Goal: Task Accomplishment & Management: Complete application form

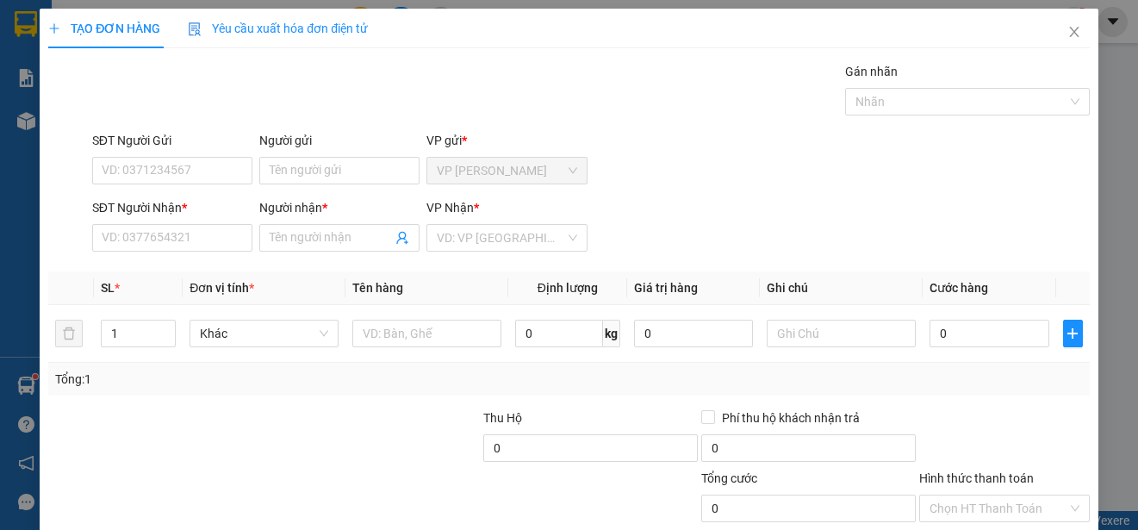
click at [677, 133] on div "SĐT Người Gửi VD: 0371234567 Người gửi Tên người gửi VP gửi * VP [PERSON_NAME]" at bounding box center [591, 161] width 1004 height 60
click at [379, 168] on input "Người gửi" at bounding box center [339, 171] width 160 height 28
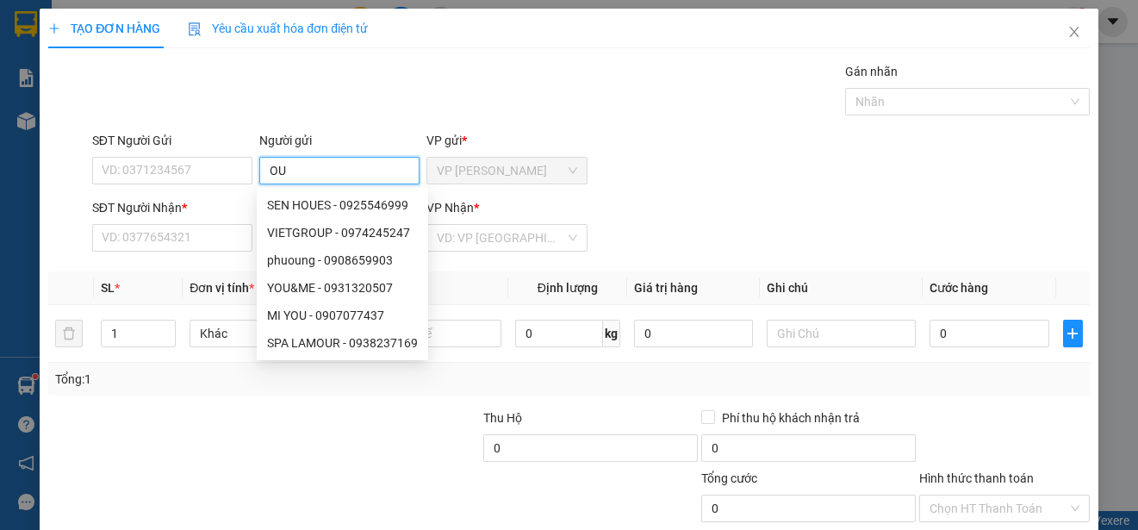
type input "O"
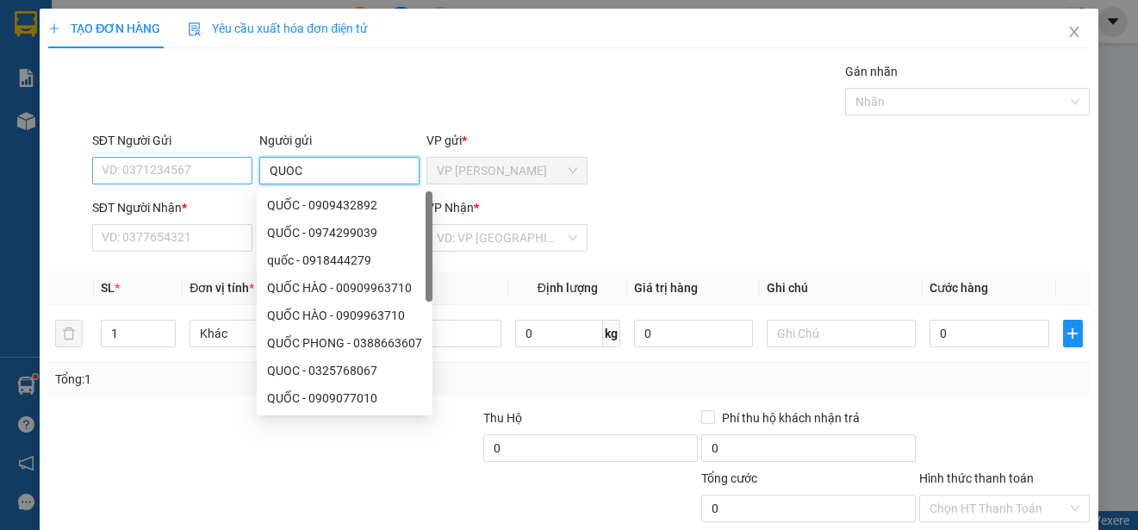
type input "QUOC"
click at [209, 170] on input "SĐT Người Gửi" at bounding box center [172, 171] width 160 height 28
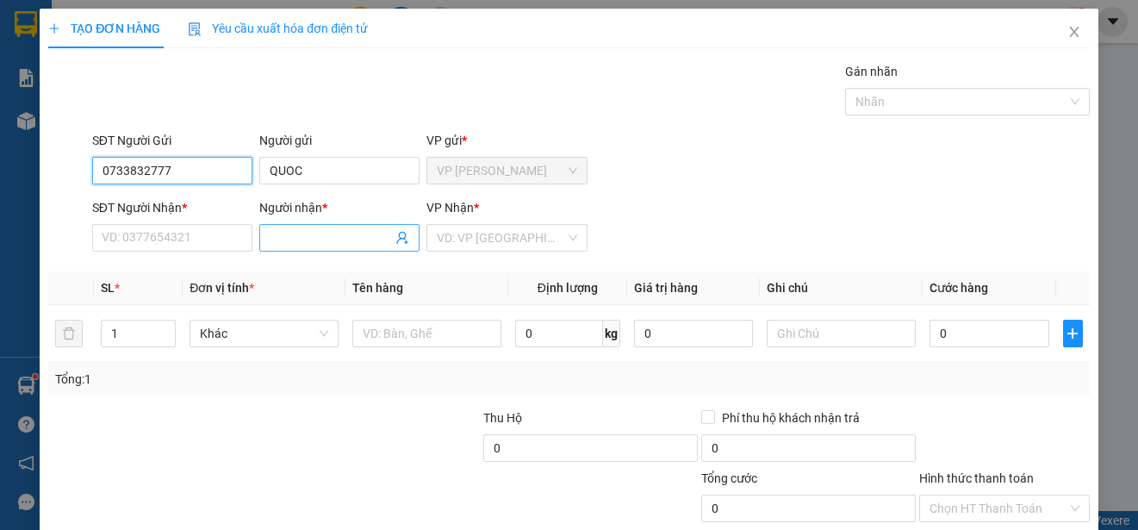
type input "0733832777"
click at [310, 233] on input "Người nhận *" at bounding box center [331, 237] width 122 height 19
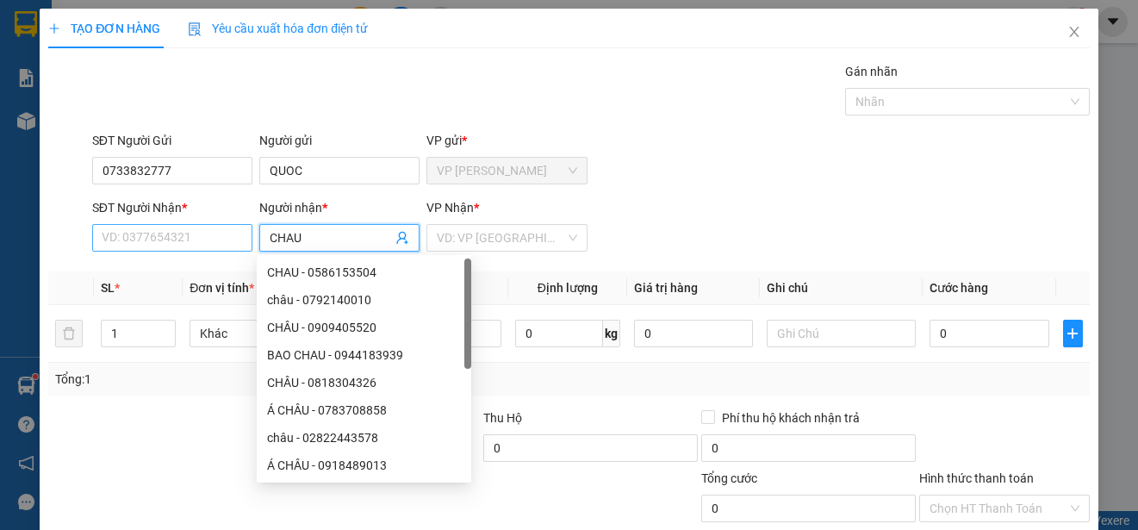
type input "CHAU"
click at [193, 233] on input "SĐT Người Nhận *" at bounding box center [172, 238] width 160 height 28
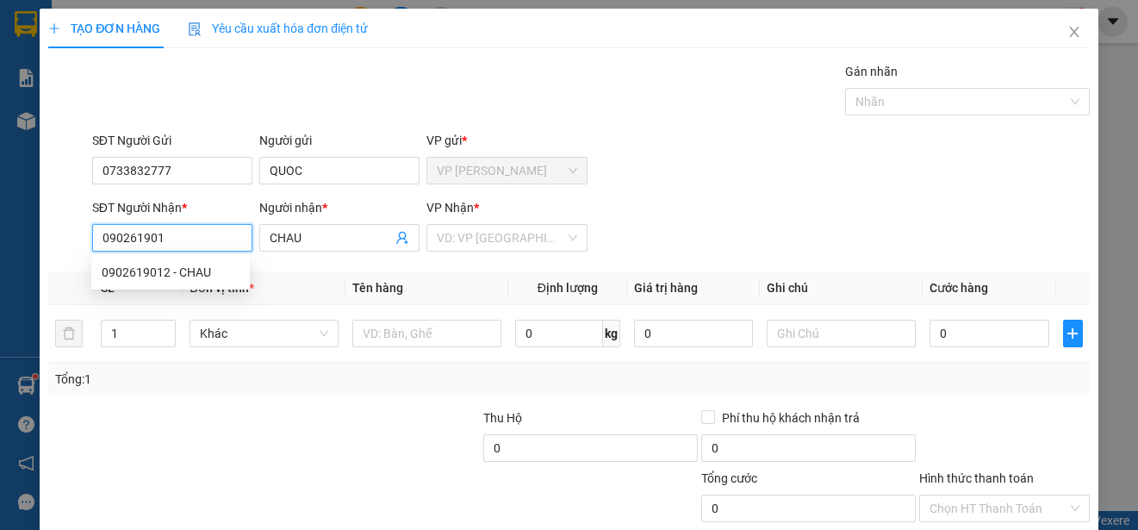
type input "0902619012"
click at [206, 268] on div "0902619012 - CHAU" at bounding box center [171, 272] width 138 height 19
type input "CHAU"
type input "20.000"
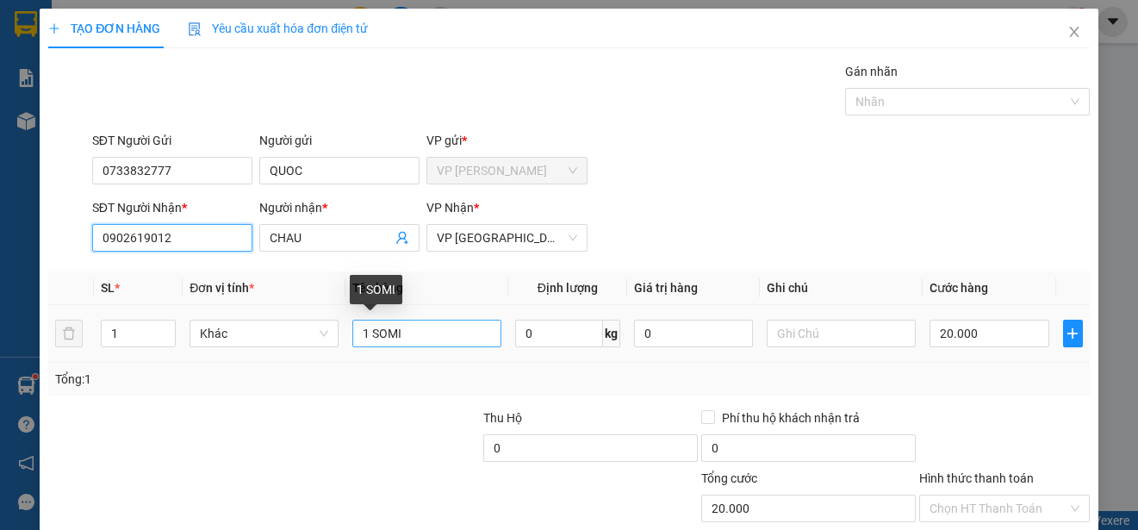
type input "0902619012"
click at [403, 338] on input "1 SOMI" at bounding box center [426, 334] width 149 height 28
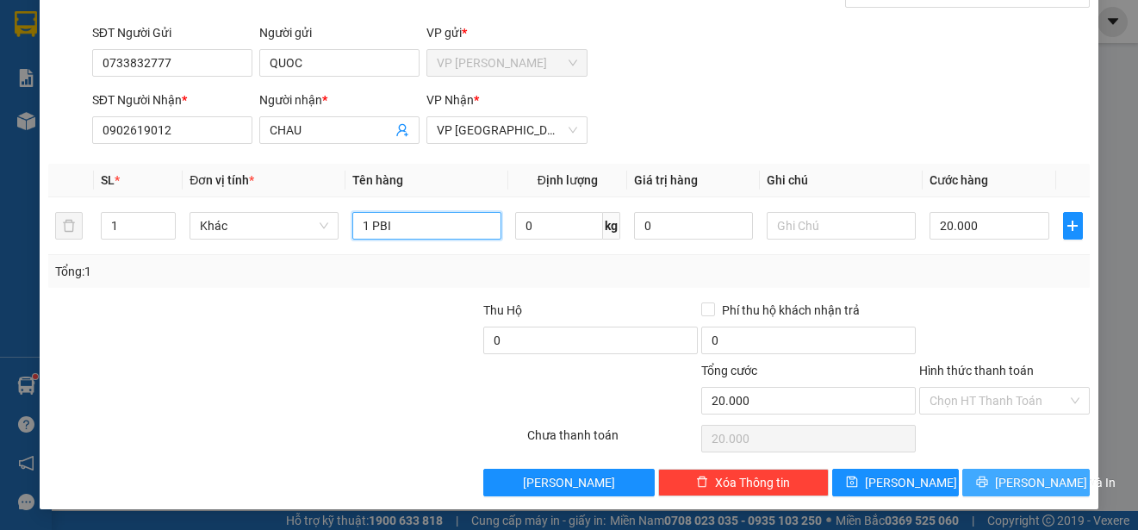
type input "1 PBI"
click at [1037, 474] on span "[PERSON_NAME] và In" at bounding box center [1055, 482] width 121 height 19
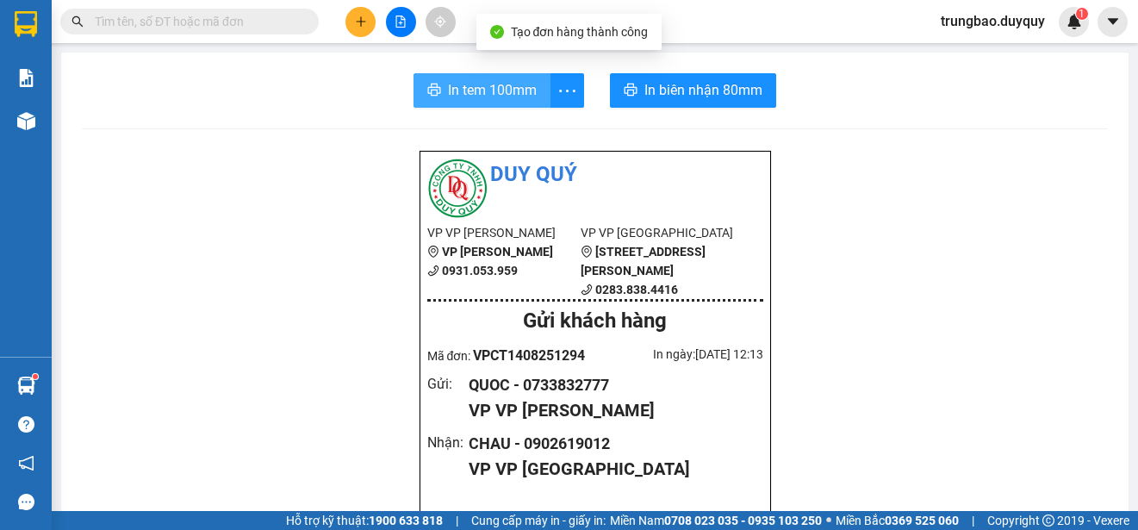
click at [508, 98] on span "In tem 100mm" at bounding box center [492, 90] width 89 height 22
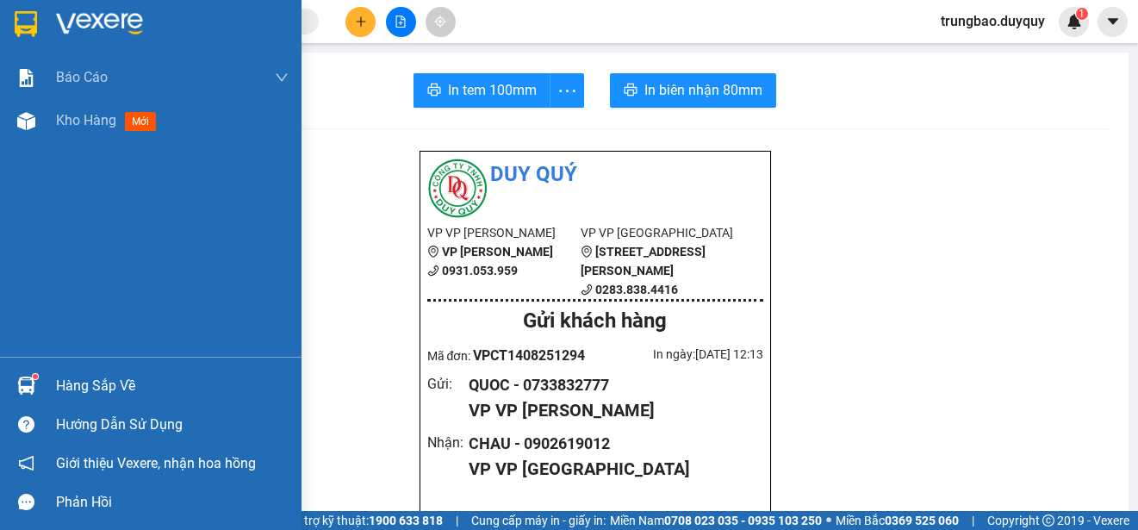
click at [27, 23] on img at bounding box center [26, 24] width 22 height 26
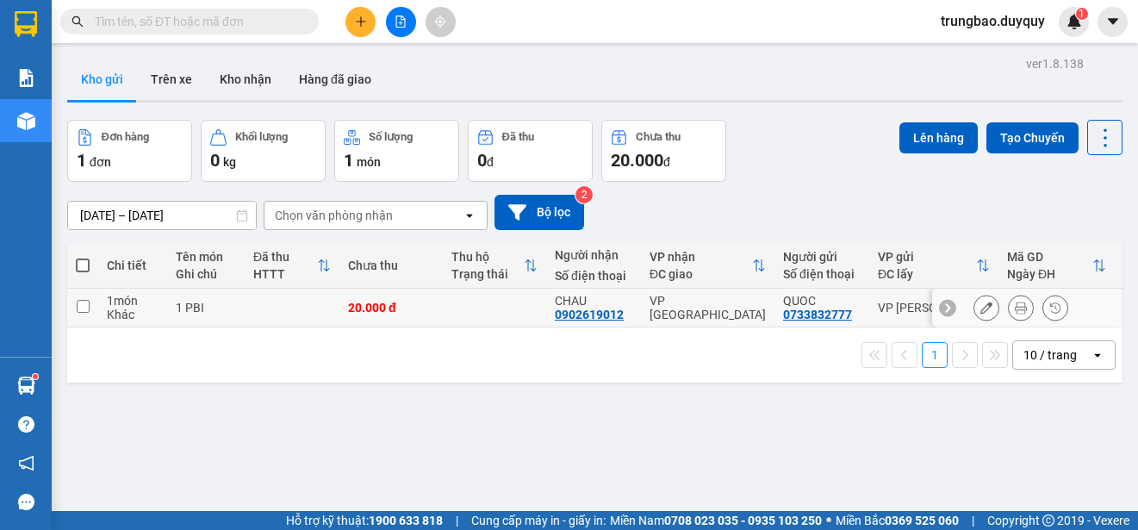
click at [85, 307] on input "checkbox" at bounding box center [83, 306] width 13 height 13
checkbox input "true"
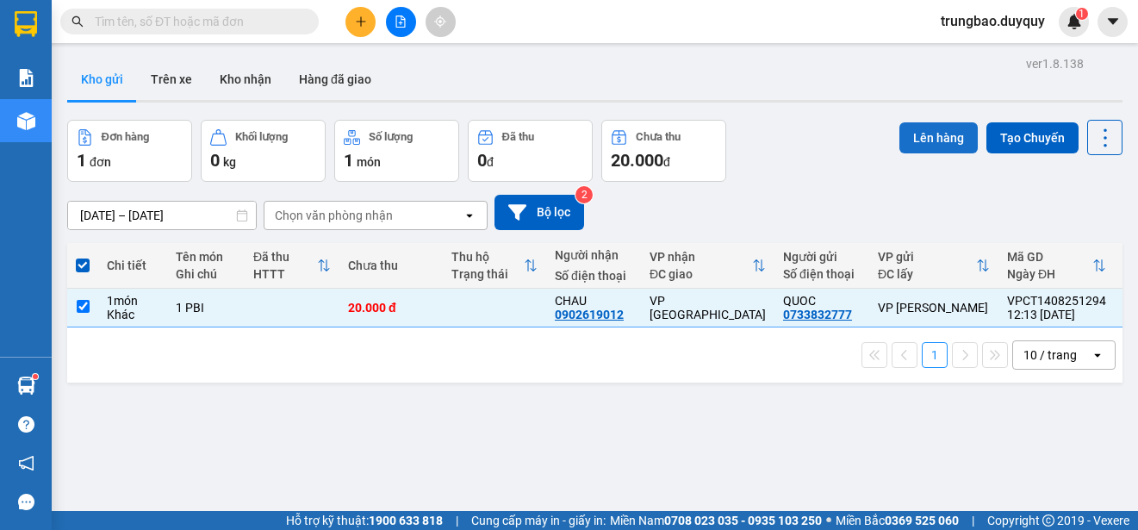
click at [908, 127] on button "Lên hàng" at bounding box center [938, 137] width 78 height 31
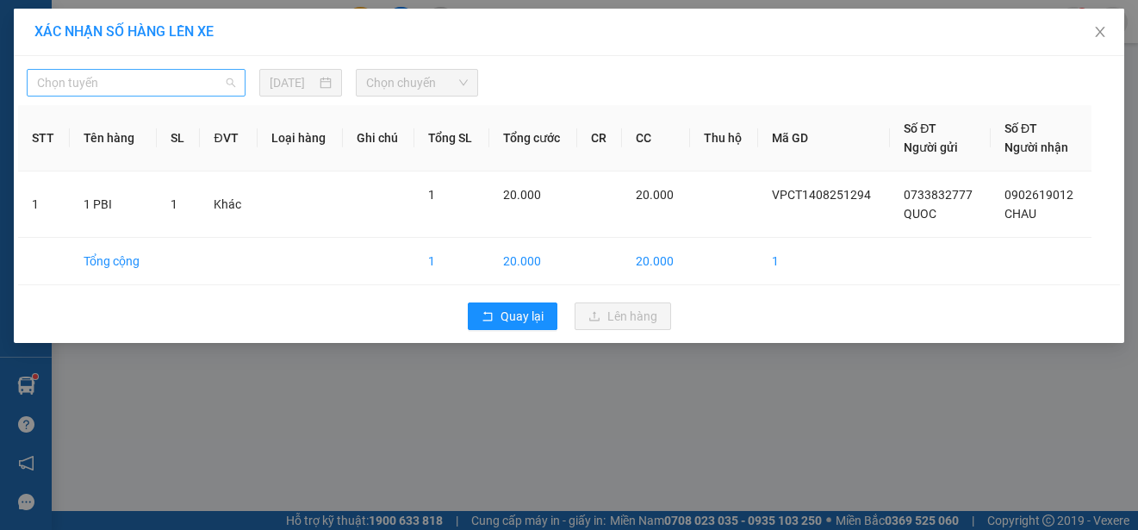
click at [189, 79] on span "Chọn tuyến" at bounding box center [136, 83] width 198 height 26
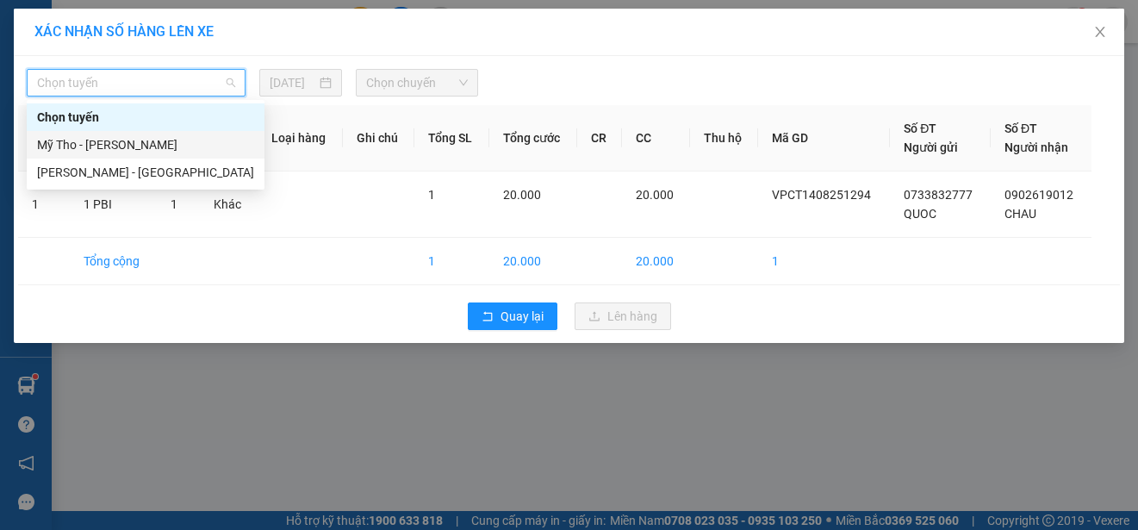
click at [174, 139] on div "Mỹ Tho - [PERSON_NAME]" at bounding box center [145, 144] width 217 height 19
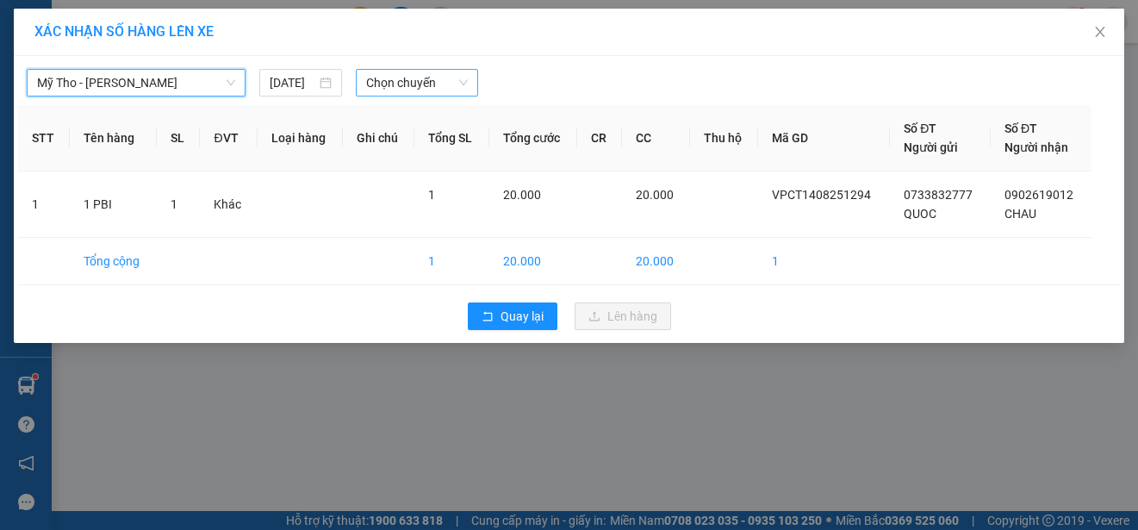
click at [413, 82] on span "Chọn chuyến" at bounding box center [416, 83] width 101 height 26
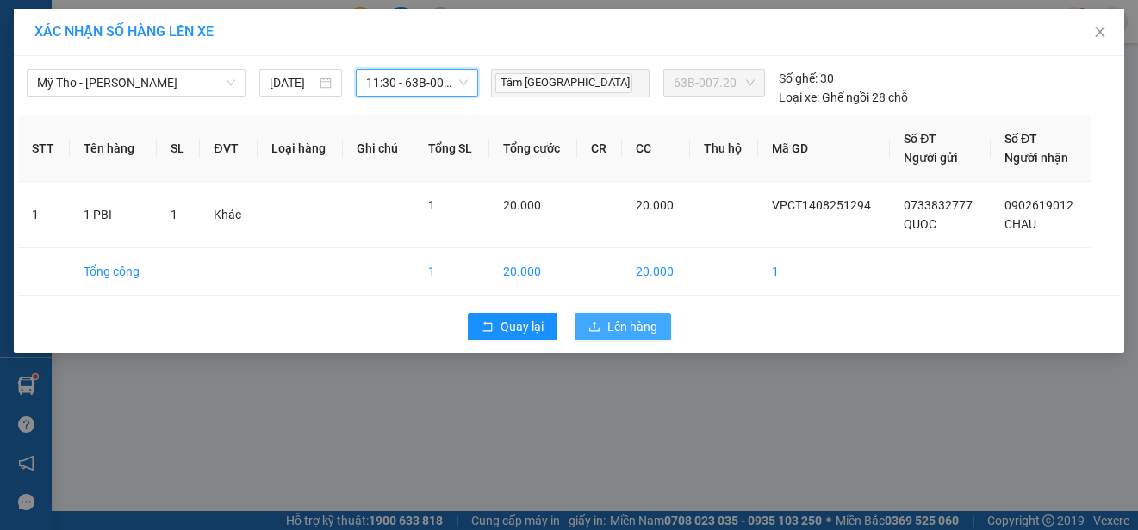
click at [612, 328] on span "Lên hàng" at bounding box center [632, 326] width 50 height 19
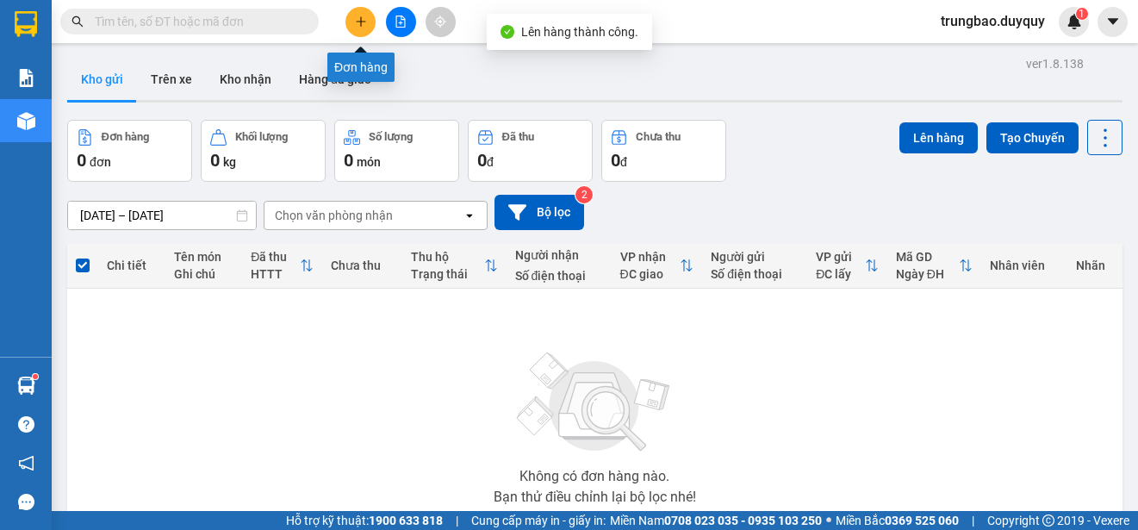
click at [363, 29] on button at bounding box center [360, 22] width 30 height 30
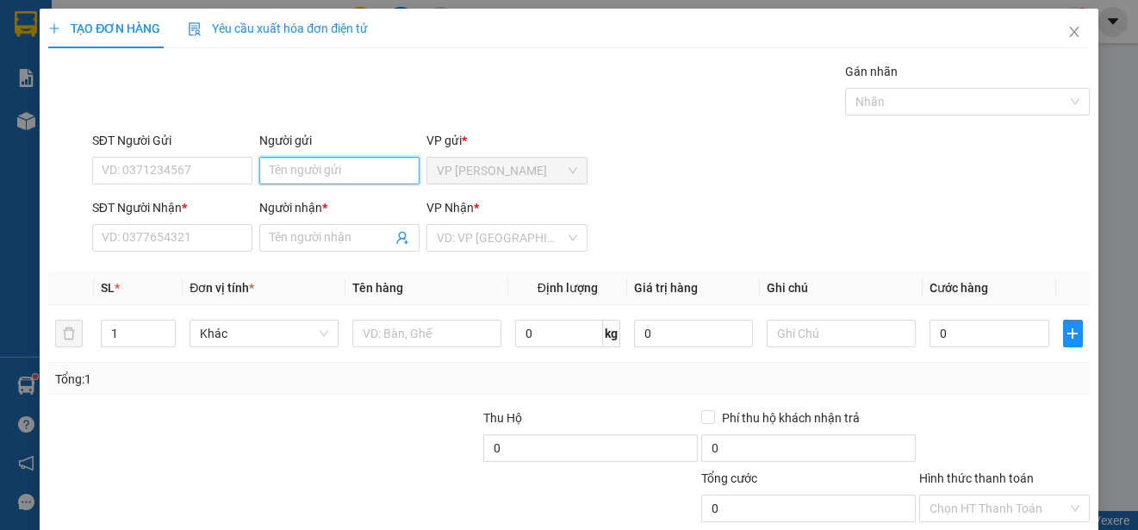
click at [396, 171] on input "Người gửi" at bounding box center [339, 171] width 160 height 28
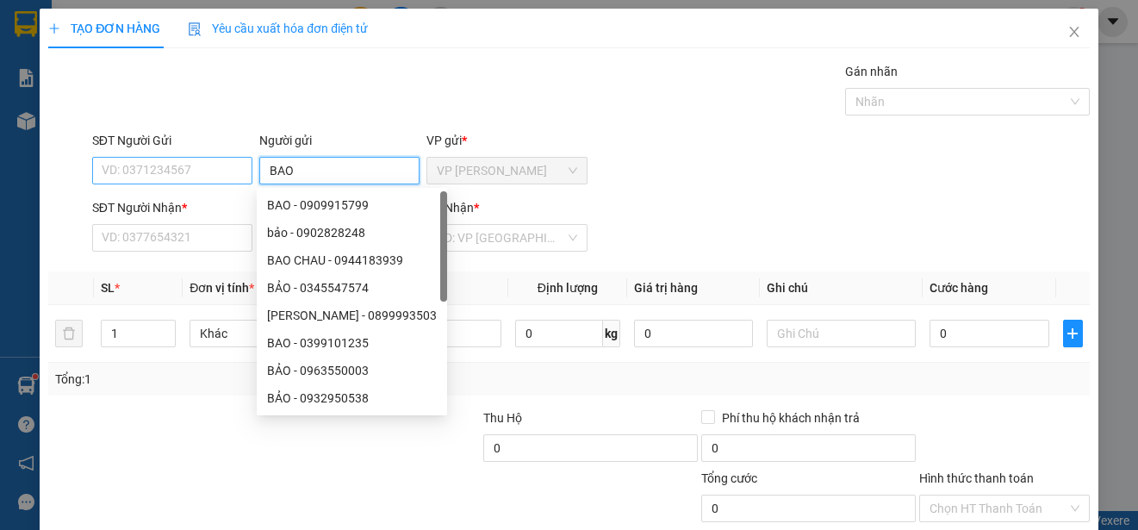
type input "BAO"
click at [213, 174] on input "SĐT Người Gửi" at bounding box center [172, 171] width 160 height 28
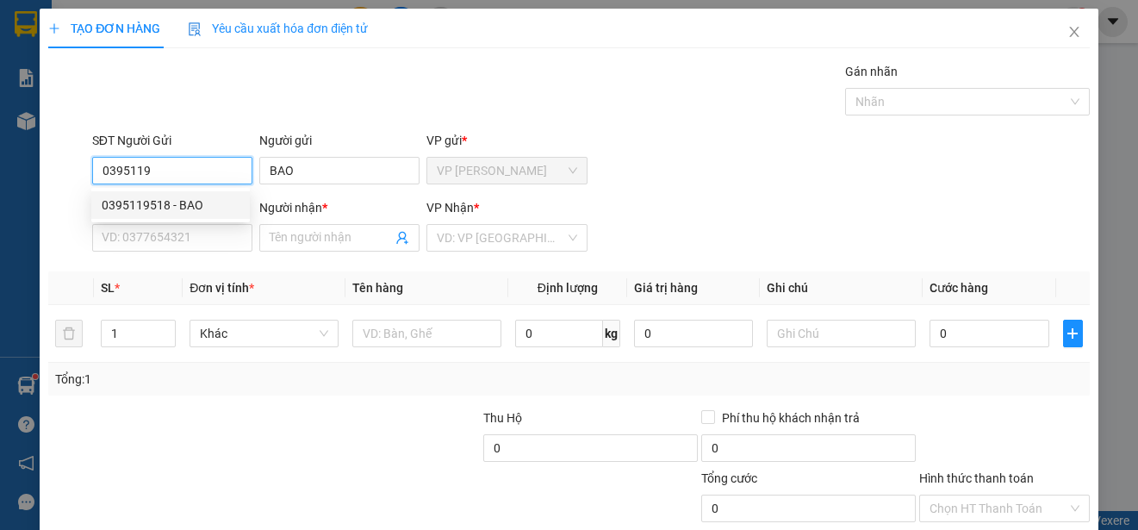
click at [207, 197] on div "0395119518 - BAO" at bounding box center [171, 205] width 138 height 19
type input "0395119518"
type input "0939835435"
type input "NHA"
type input "50.000"
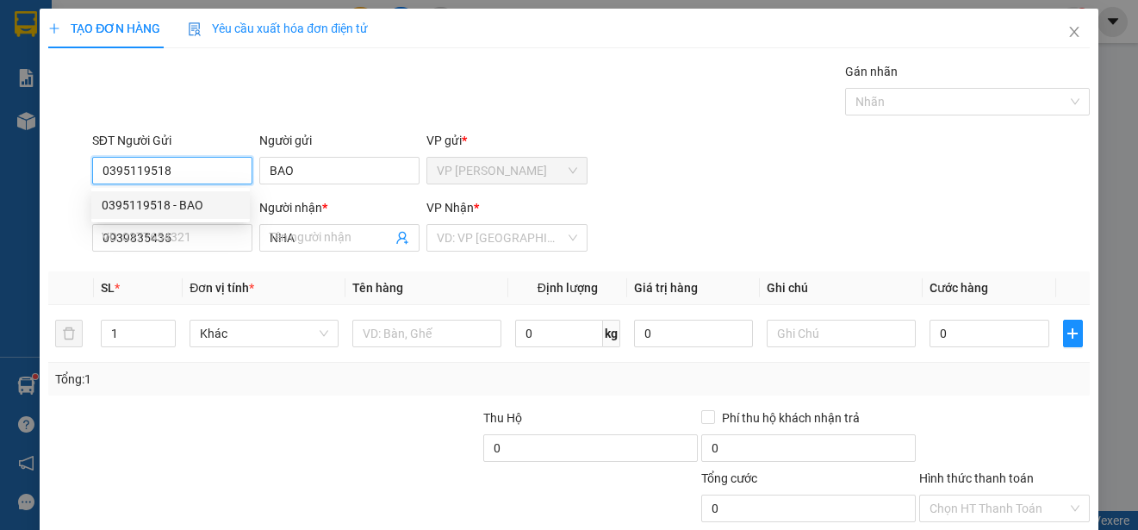
type input "50.000"
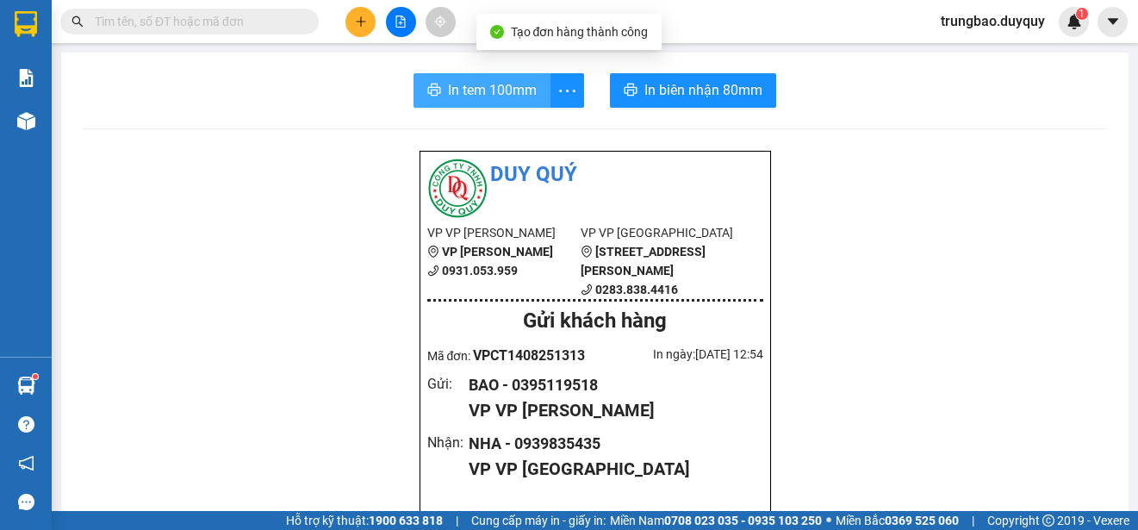
click at [469, 84] on span "In tem 100mm" at bounding box center [492, 90] width 89 height 22
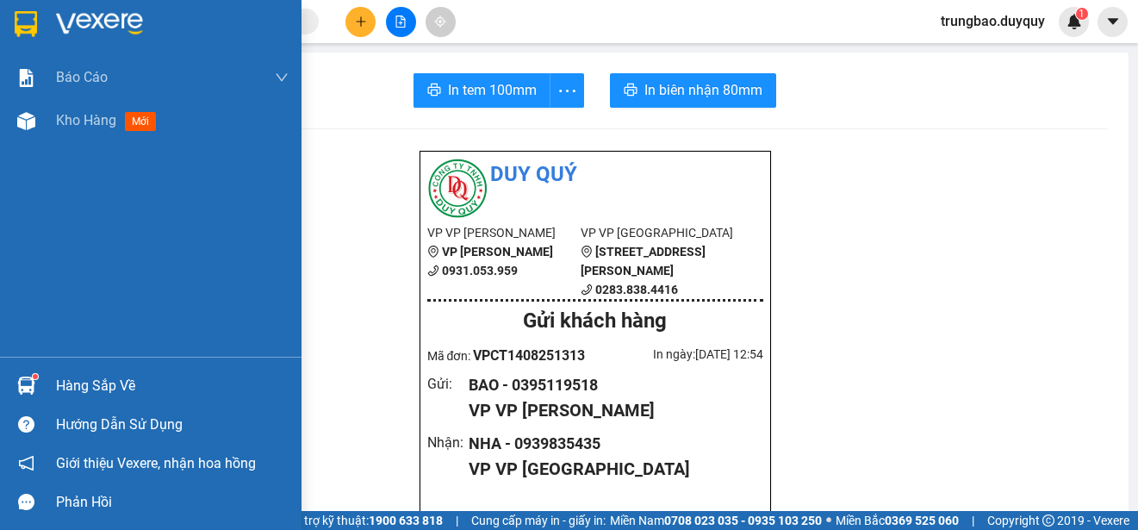
click at [21, 16] on img at bounding box center [26, 24] width 22 height 26
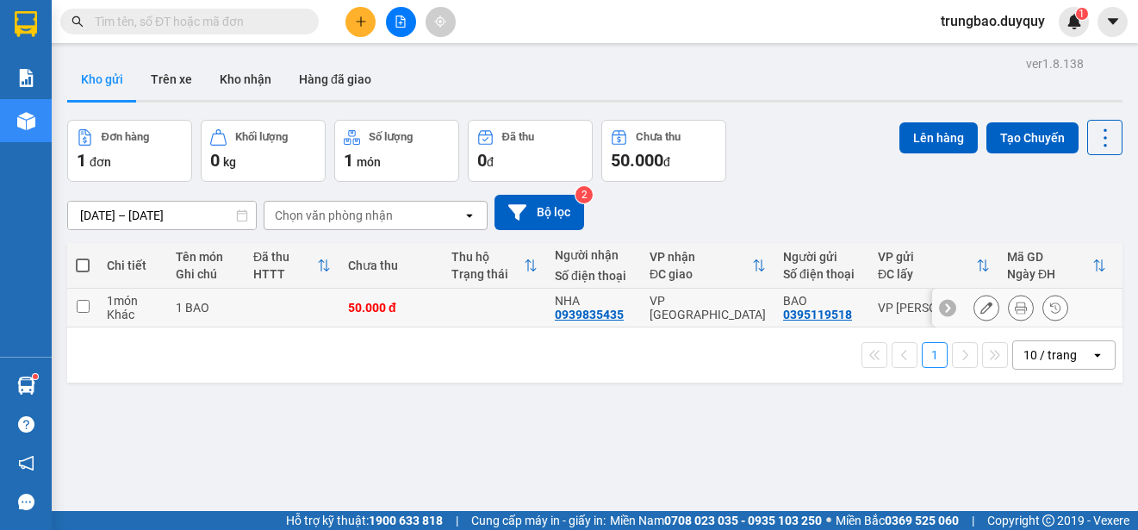
click at [86, 306] on input "checkbox" at bounding box center [83, 306] width 13 height 13
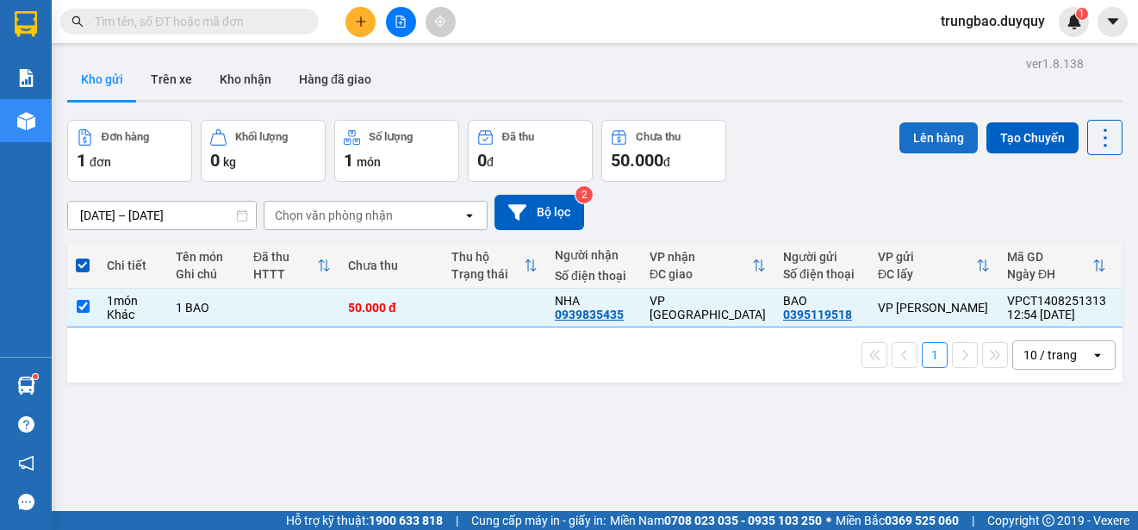
click at [928, 132] on button "Lên hàng" at bounding box center [938, 137] width 78 height 31
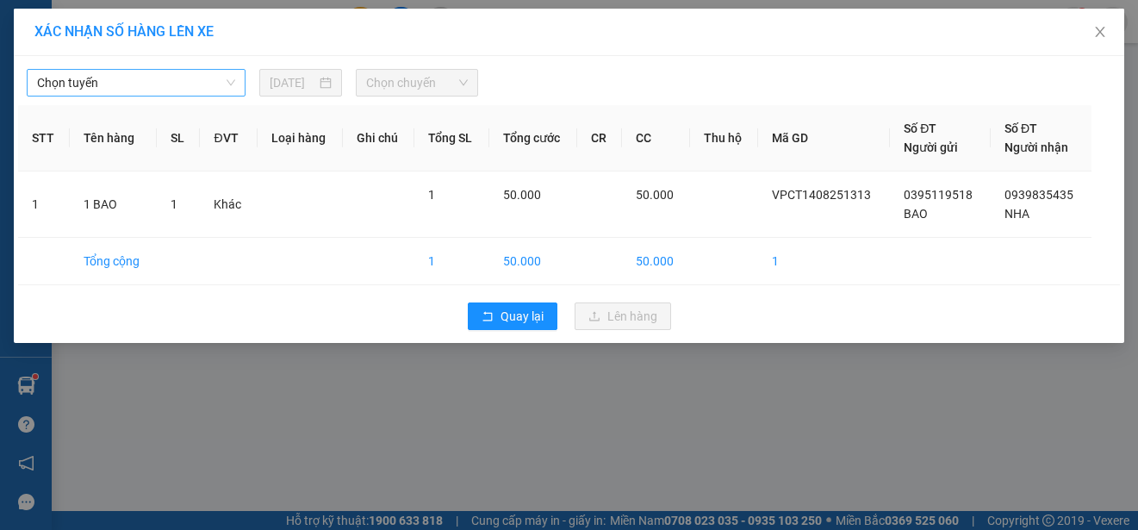
click at [173, 77] on span "Chọn tuyến" at bounding box center [136, 83] width 198 height 26
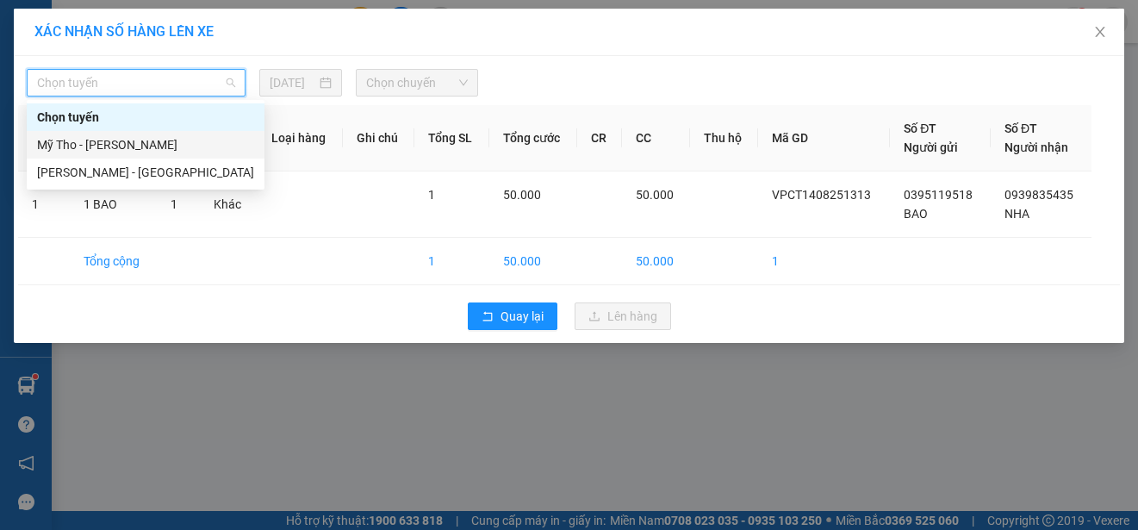
click at [186, 145] on div "Mỹ Tho - [PERSON_NAME]" at bounding box center [145, 144] width 217 height 19
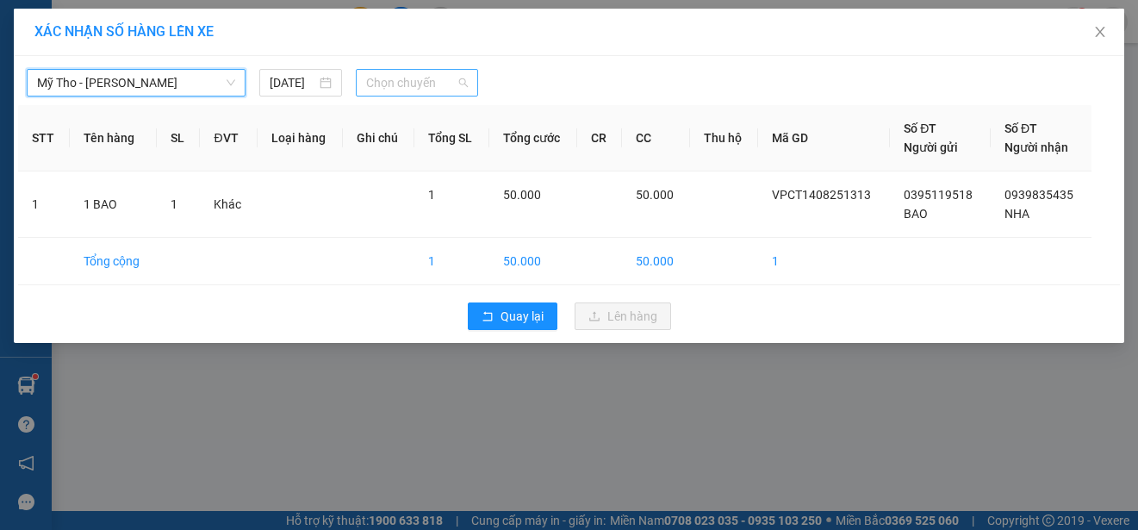
click at [438, 80] on span "Chọn chuyến" at bounding box center [416, 83] width 101 height 26
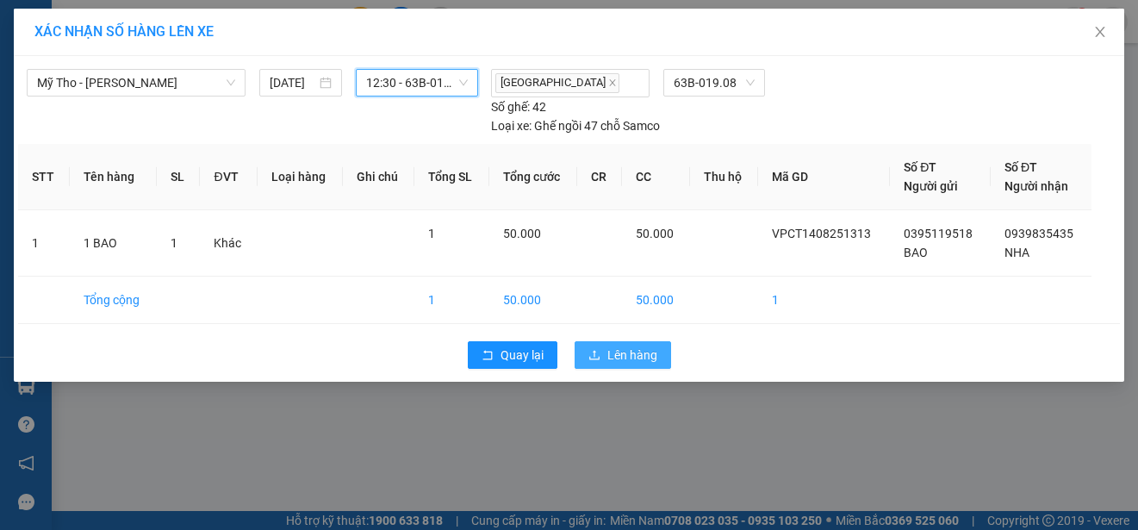
click at [634, 357] on span "Lên hàng" at bounding box center [632, 354] width 50 height 19
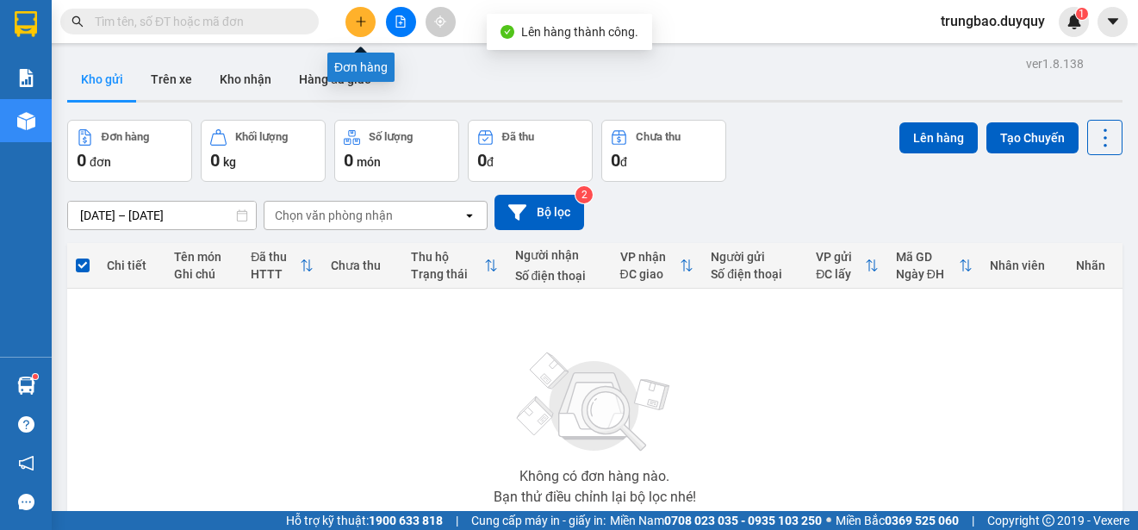
click at [363, 28] on button at bounding box center [360, 22] width 30 height 30
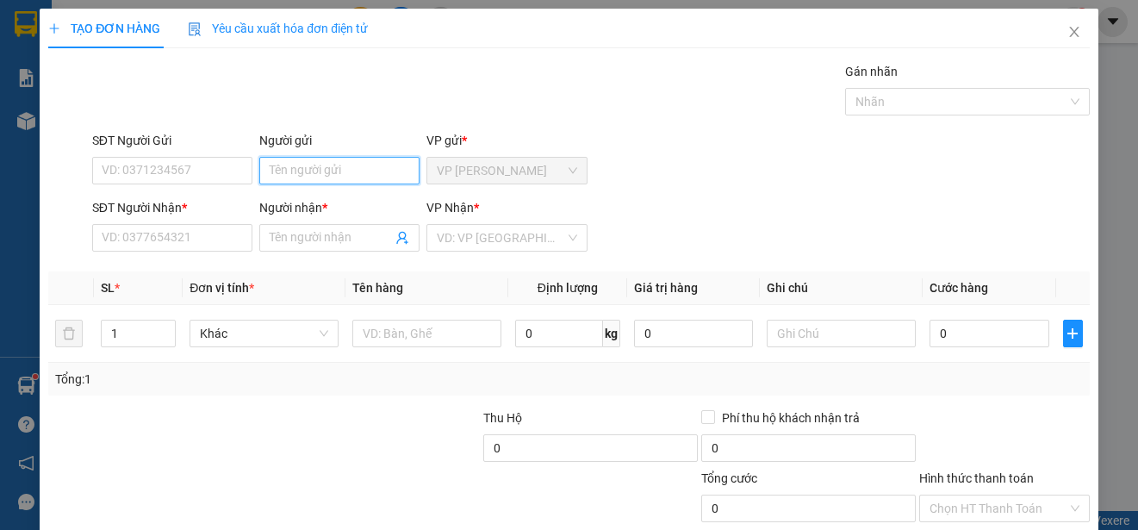
click at [358, 170] on input "Người gửi" at bounding box center [339, 171] width 160 height 28
click at [270, 169] on input "7GIA" at bounding box center [339, 171] width 160 height 28
type input "7 GIA"
click at [231, 167] on input "SĐT Người Gửi" at bounding box center [172, 171] width 160 height 28
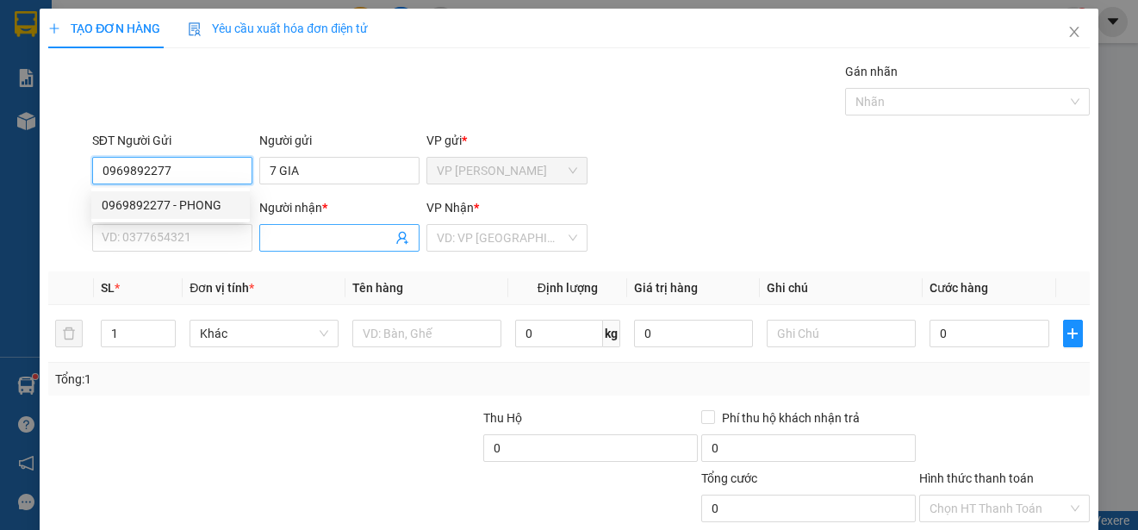
type input "0969892277"
click at [307, 232] on input "Người nhận *" at bounding box center [331, 237] width 122 height 19
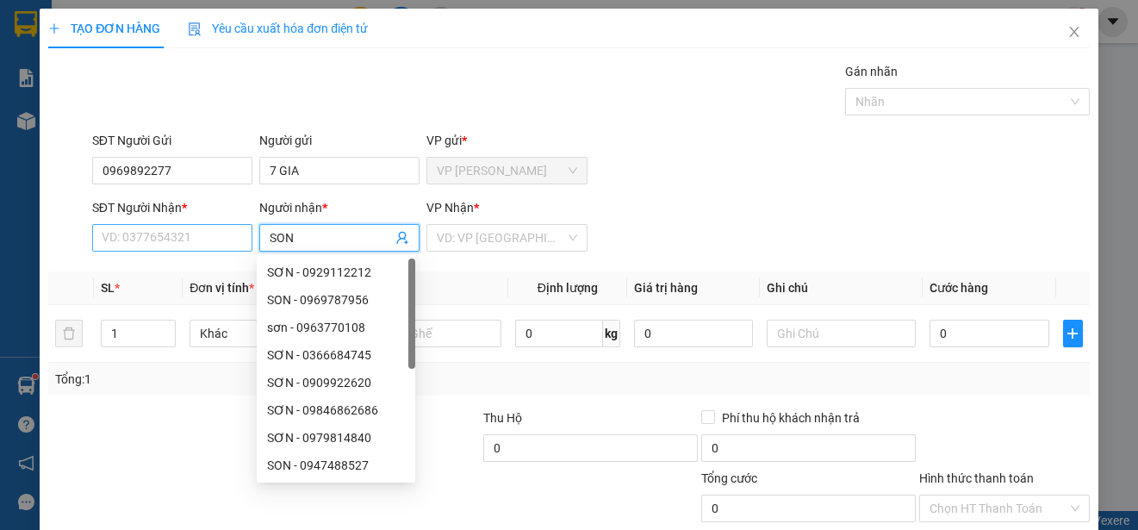
type input "SON"
click at [239, 239] on input "SĐT Người Nhận *" at bounding box center [172, 238] width 160 height 28
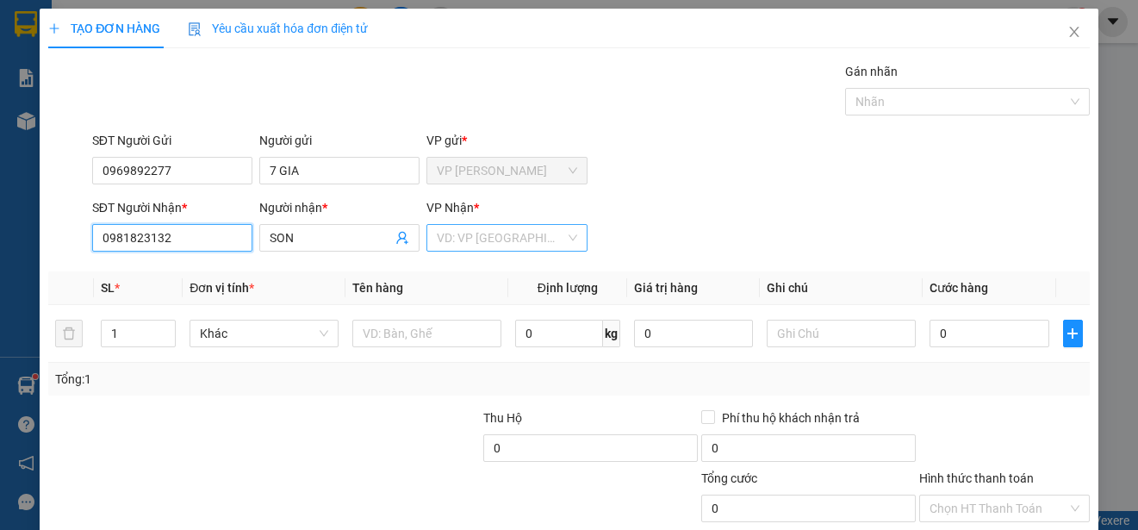
type input "0981823132"
click at [534, 235] on input "search" at bounding box center [500, 238] width 127 height 26
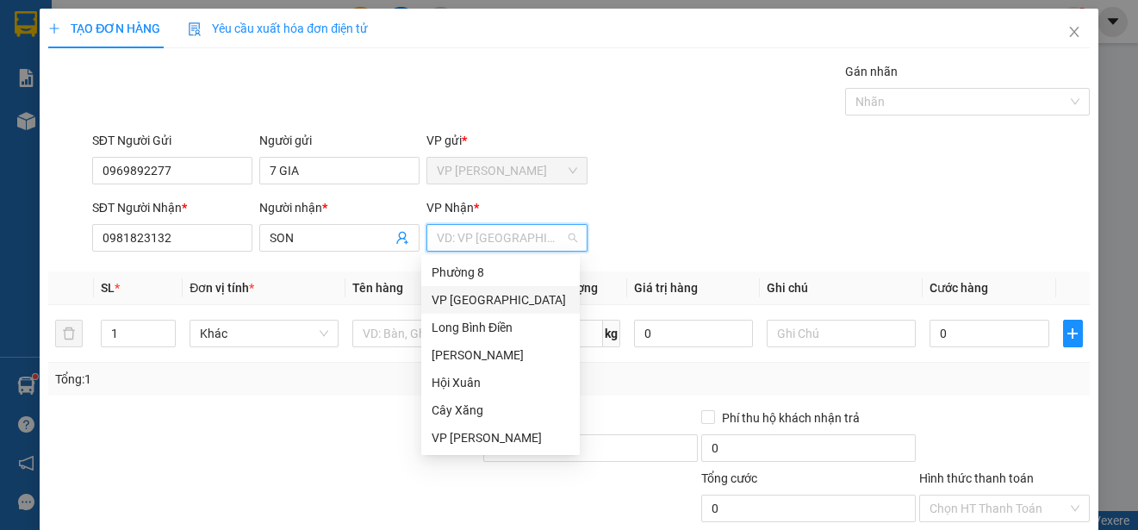
click at [513, 296] on div "VP [GEOGRAPHIC_DATA]" at bounding box center [500, 299] width 138 height 19
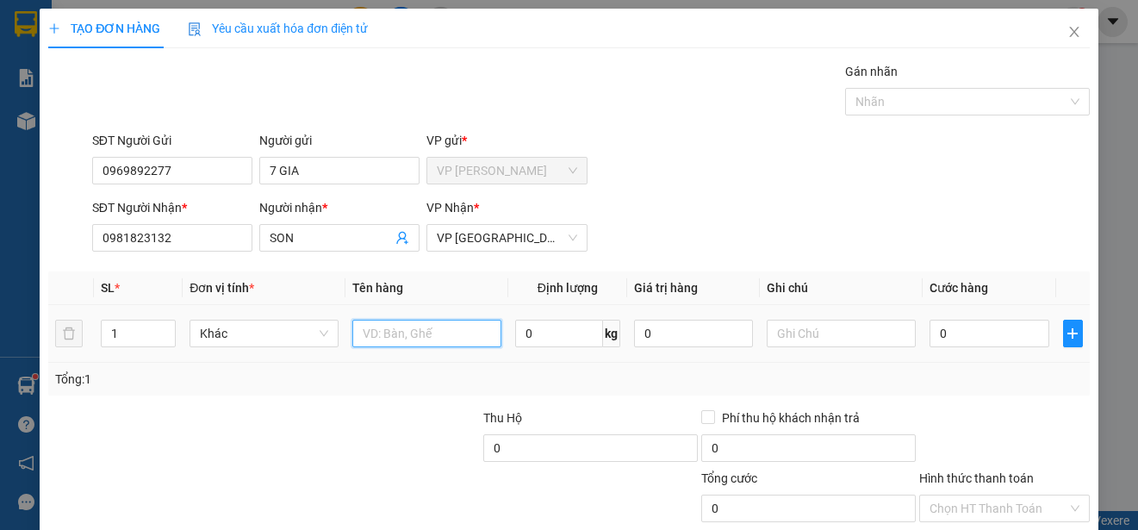
click at [466, 333] on input "text" at bounding box center [426, 334] width 149 height 28
type input "1 HNP"
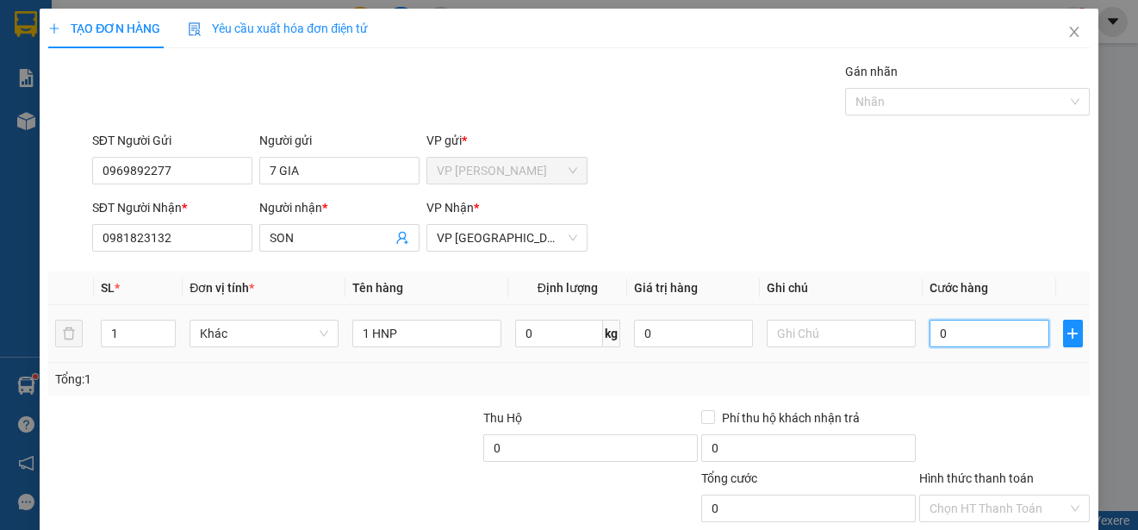
click at [929, 331] on input "0" at bounding box center [989, 334] width 120 height 28
type input "2"
type input "20"
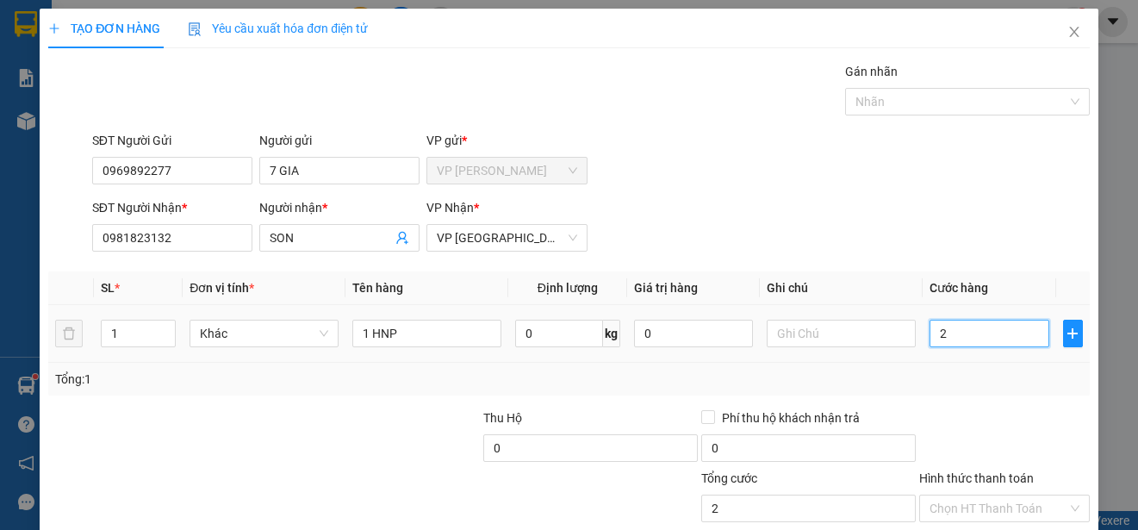
type input "20"
type input "200"
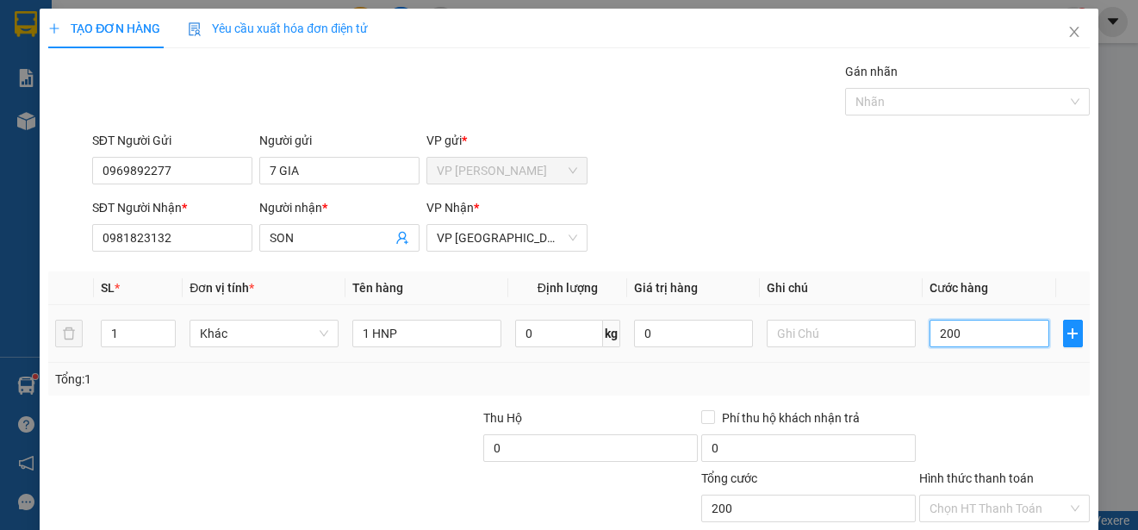
type input "2.000"
type input "20.000"
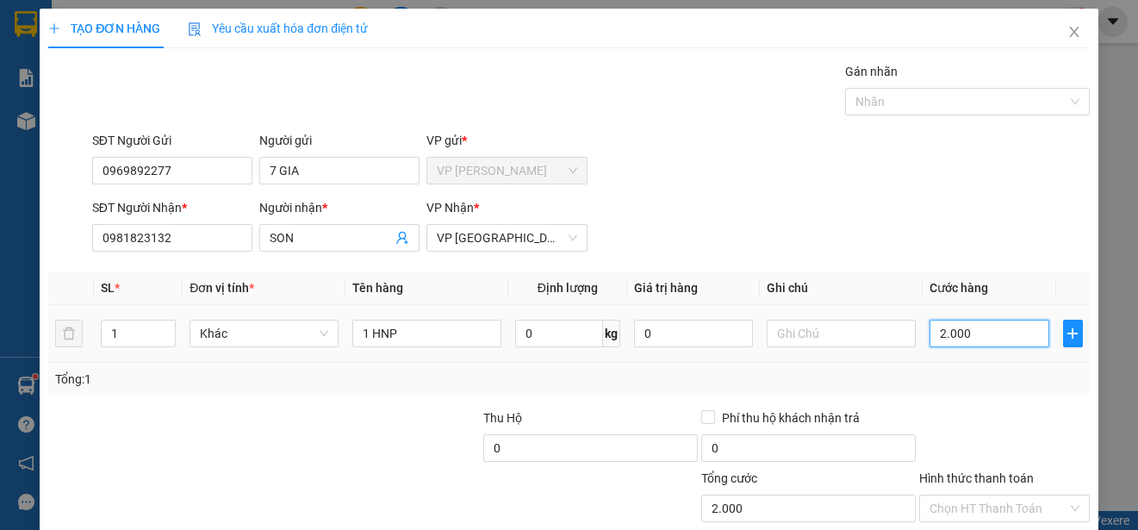
type input "20.000"
click at [999, 495] on input "Hình thức thanh toán" at bounding box center [998, 508] width 138 height 26
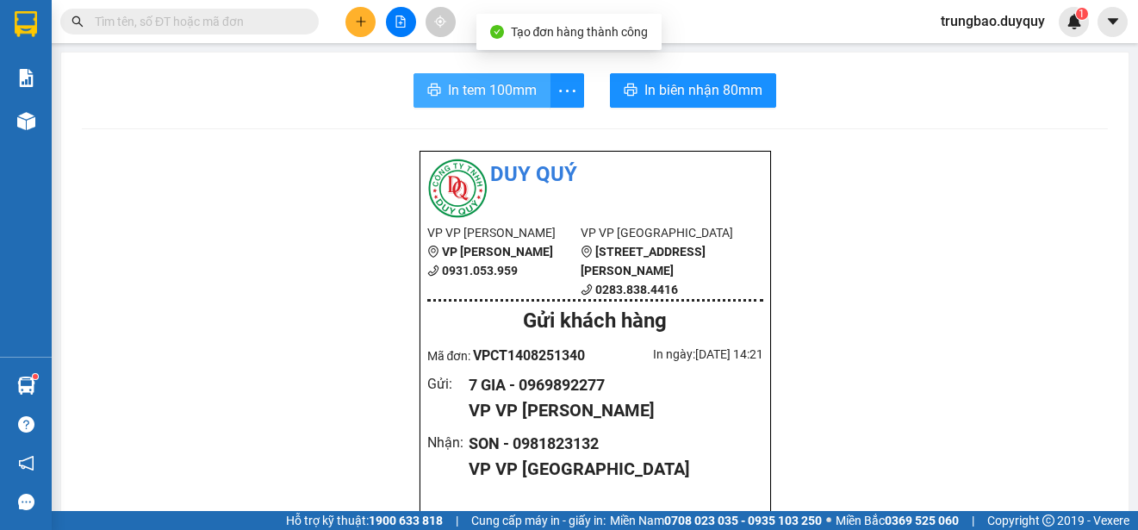
click at [510, 93] on span "In tem 100mm" at bounding box center [492, 90] width 89 height 22
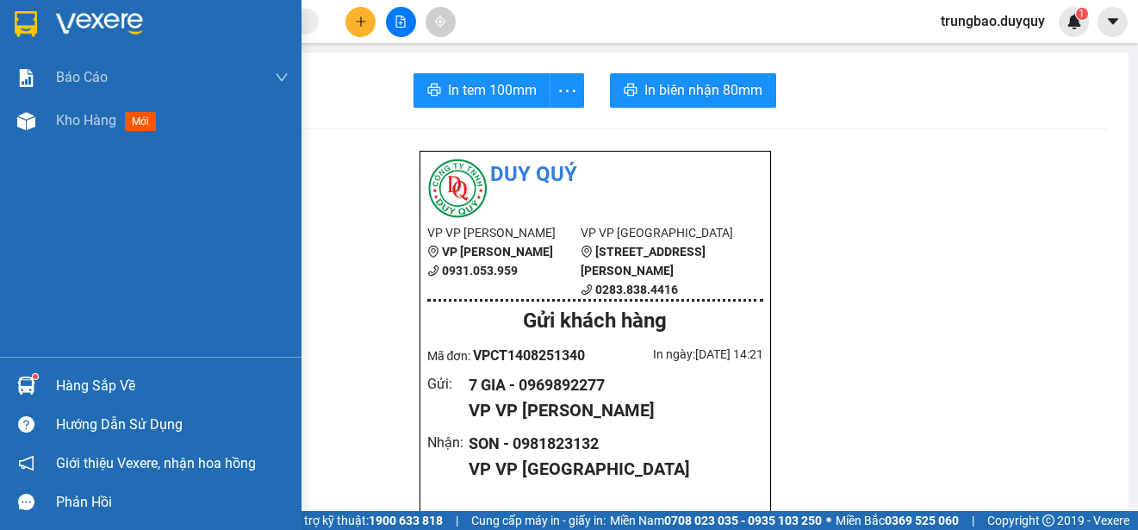
click at [27, 26] on img at bounding box center [26, 24] width 22 height 26
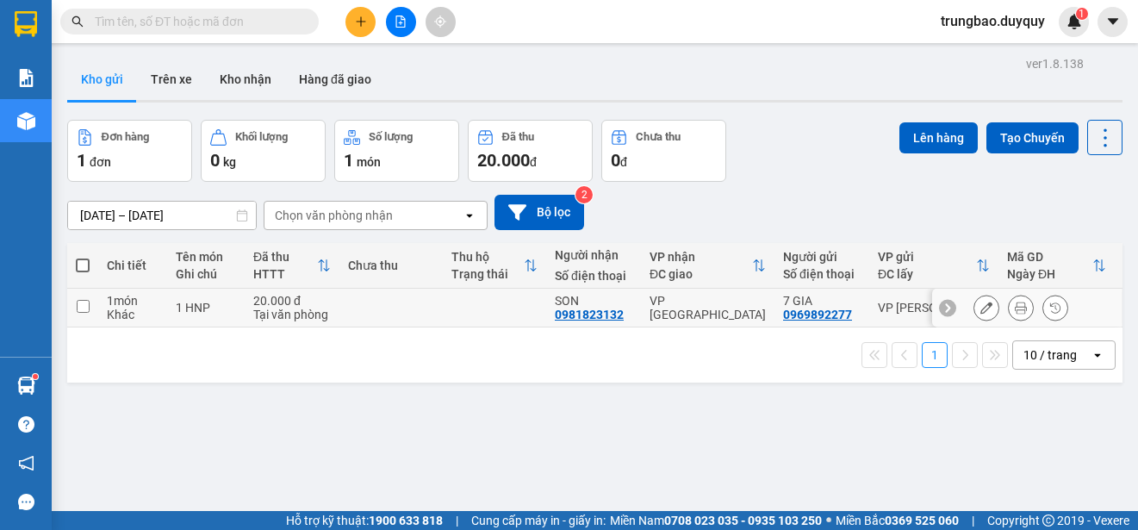
click at [85, 306] on input "checkbox" at bounding box center [83, 306] width 13 height 13
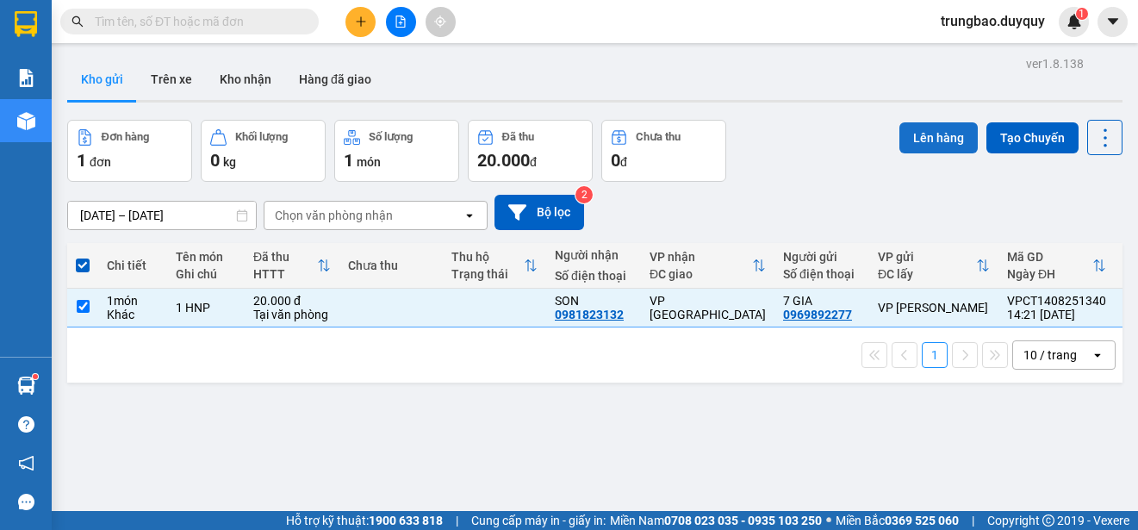
click at [908, 138] on button "Lên hàng" at bounding box center [938, 137] width 78 height 31
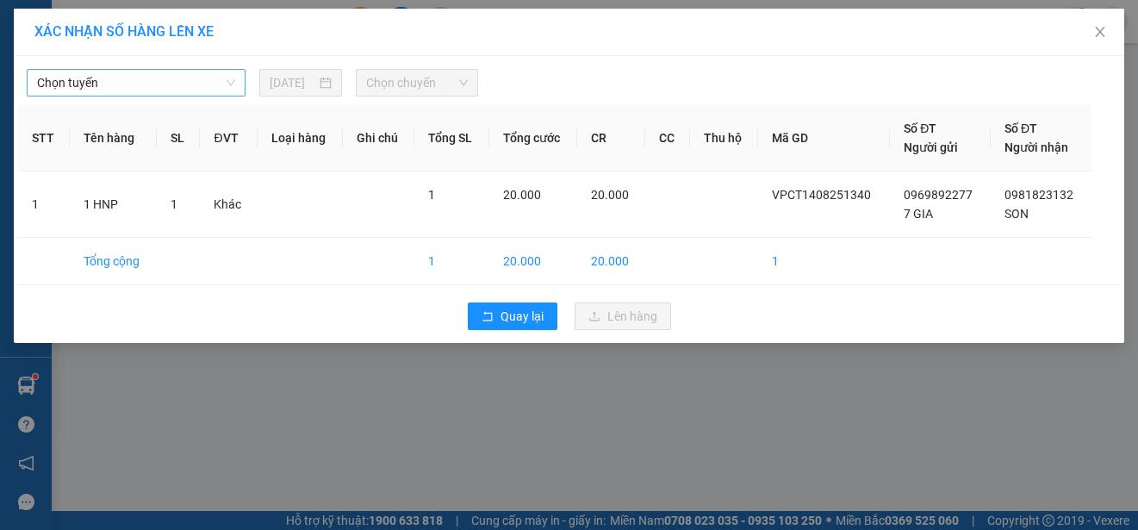
click at [203, 82] on span "Chọn tuyến" at bounding box center [136, 83] width 198 height 26
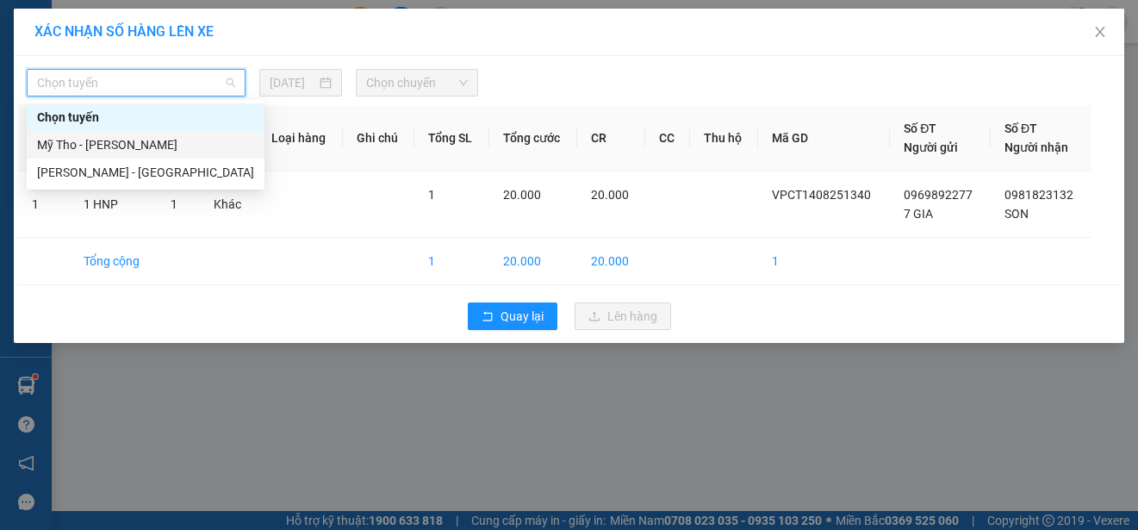
click at [188, 145] on div "Mỹ Tho - [PERSON_NAME]" at bounding box center [145, 144] width 217 height 19
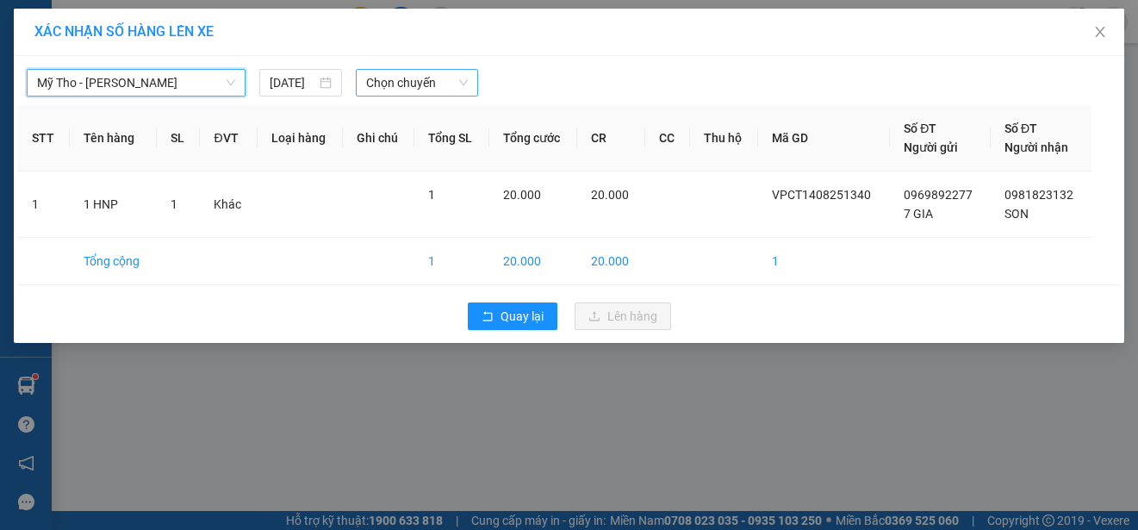
click at [391, 83] on span "Chọn chuyến" at bounding box center [416, 83] width 101 height 26
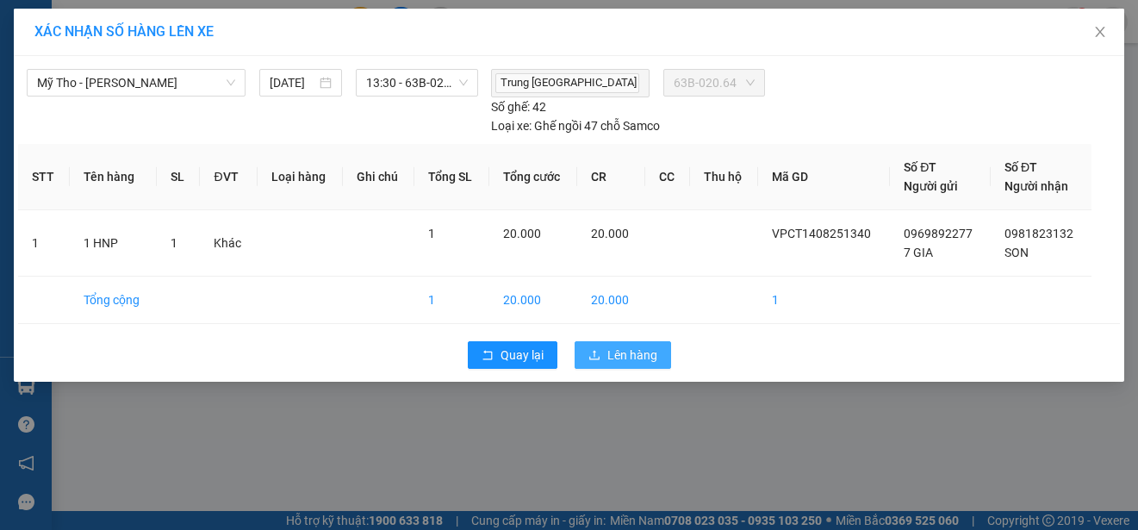
click at [612, 354] on span "Lên hàng" at bounding box center [632, 354] width 50 height 19
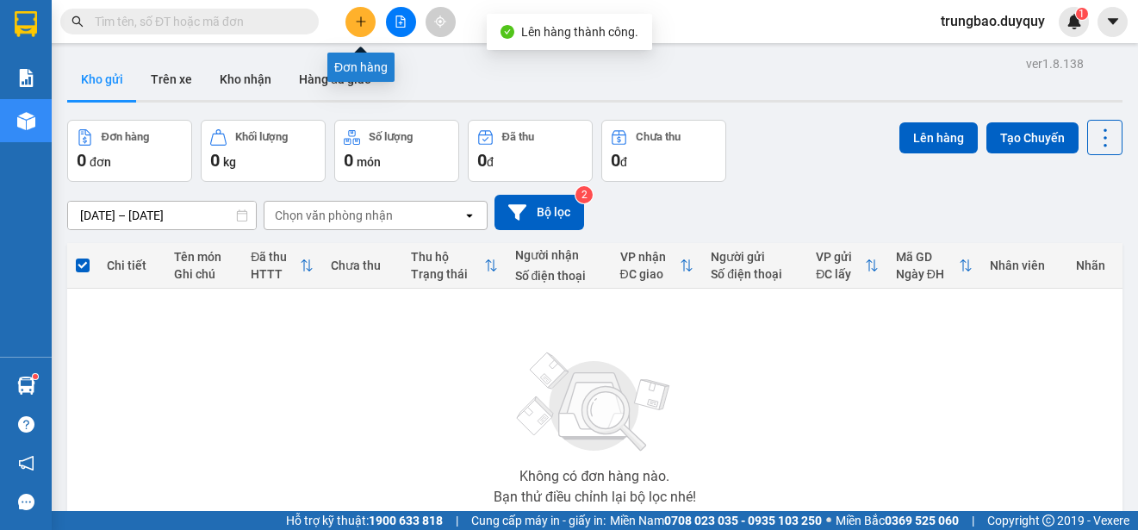
click at [362, 28] on button at bounding box center [360, 22] width 30 height 30
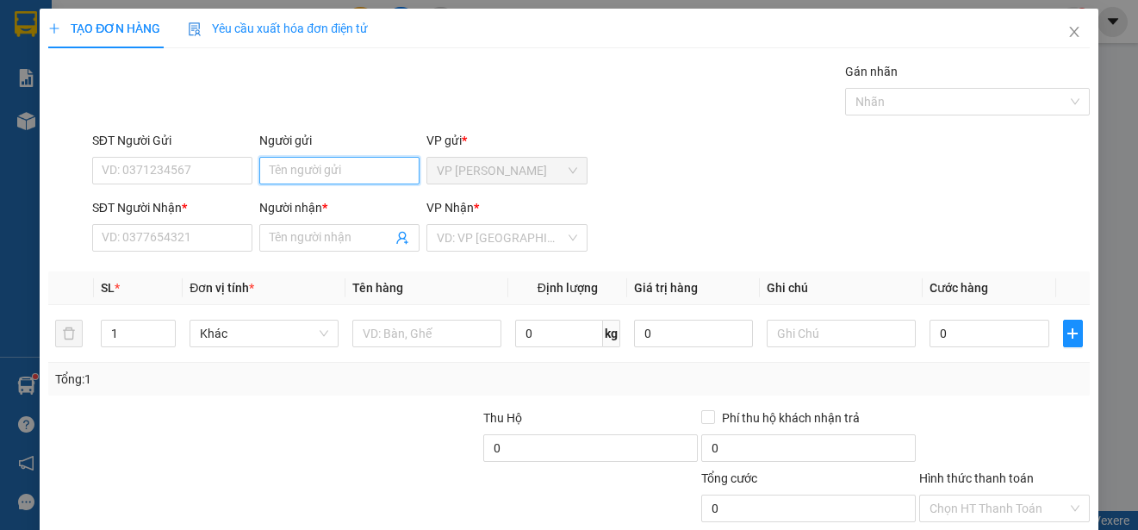
click at [320, 166] on input "Người gửi" at bounding box center [339, 171] width 160 height 28
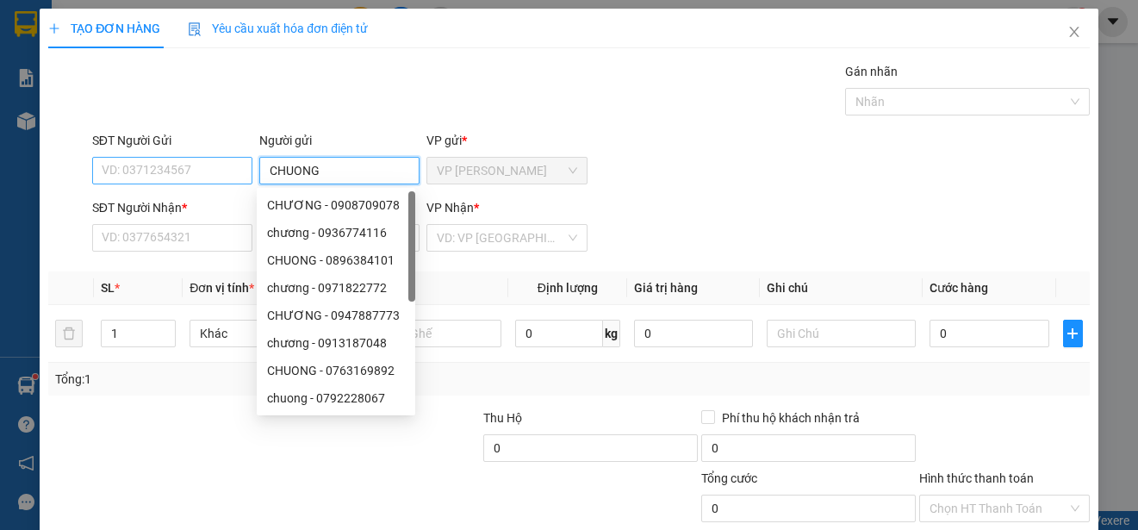
type input "CHUONG"
click at [183, 171] on input "SĐT Người Gửi" at bounding box center [172, 171] width 160 height 28
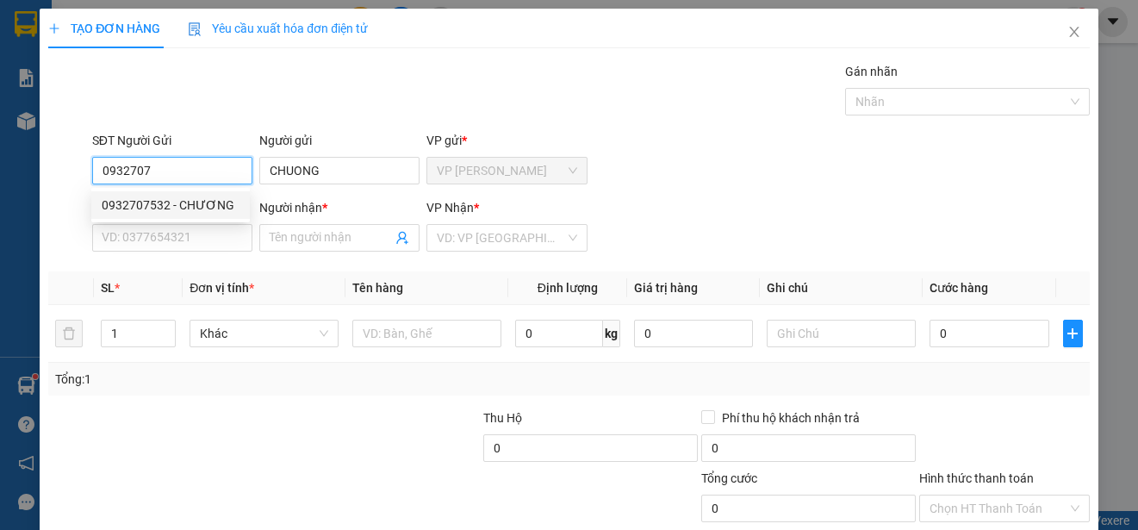
click at [225, 202] on div "0932707532 - CHƯƠNG" at bounding box center [171, 205] width 138 height 19
type input "0932707532"
type input "CHƯƠNG"
type input "0932779388"
type input "LIÊN"
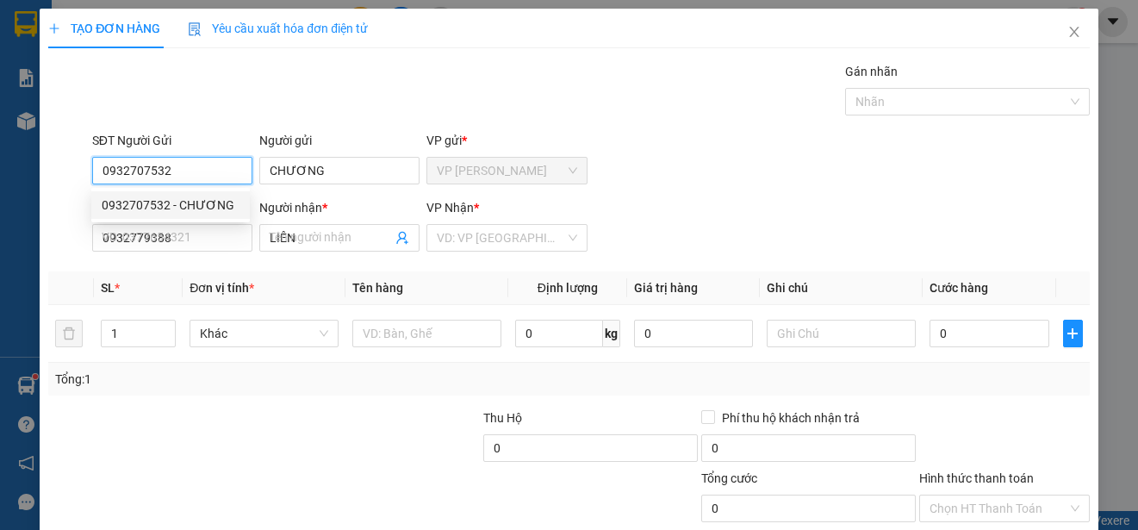
type input "30.000"
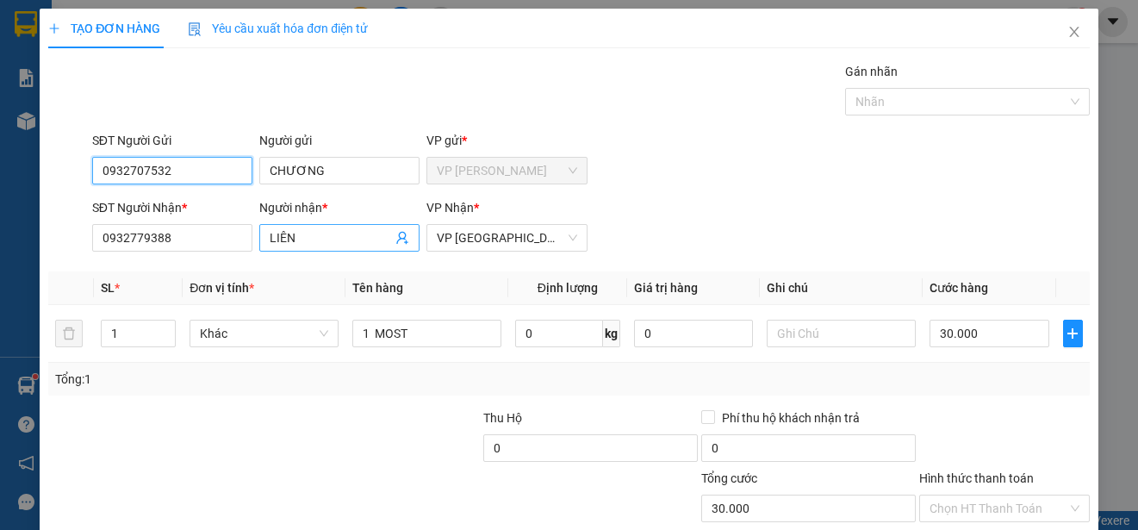
type input "0932707532"
click at [362, 237] on input "LIÊN" at bounding box center [331, 237] width 122 height 19
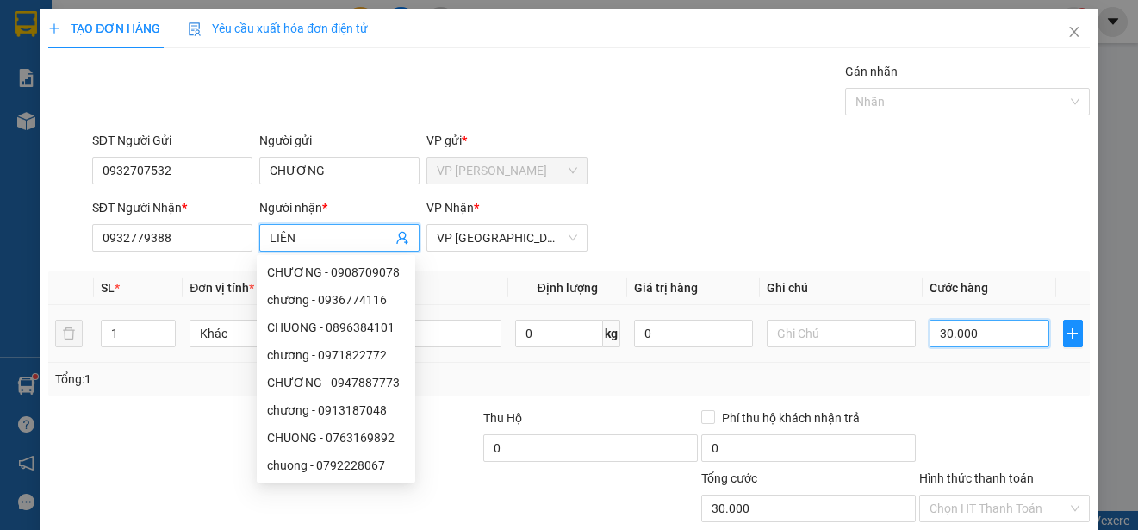
click at [929, 333] on input "30.000" at bounding box center [989, 334] width 120 height 28
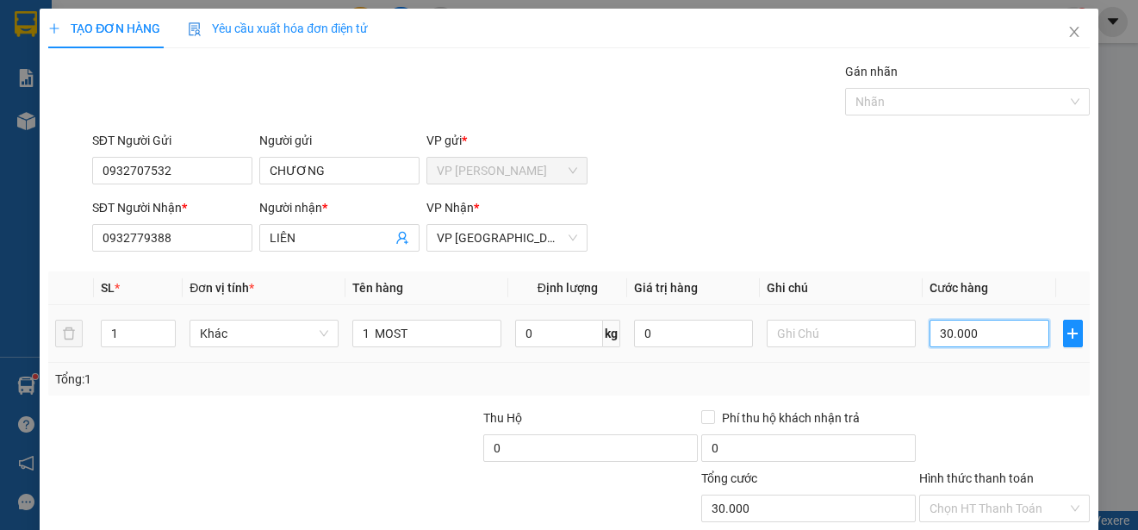
type input "0"
click at [929, 334] on input "0" at bounding box center [989, 334] width 120 height 28
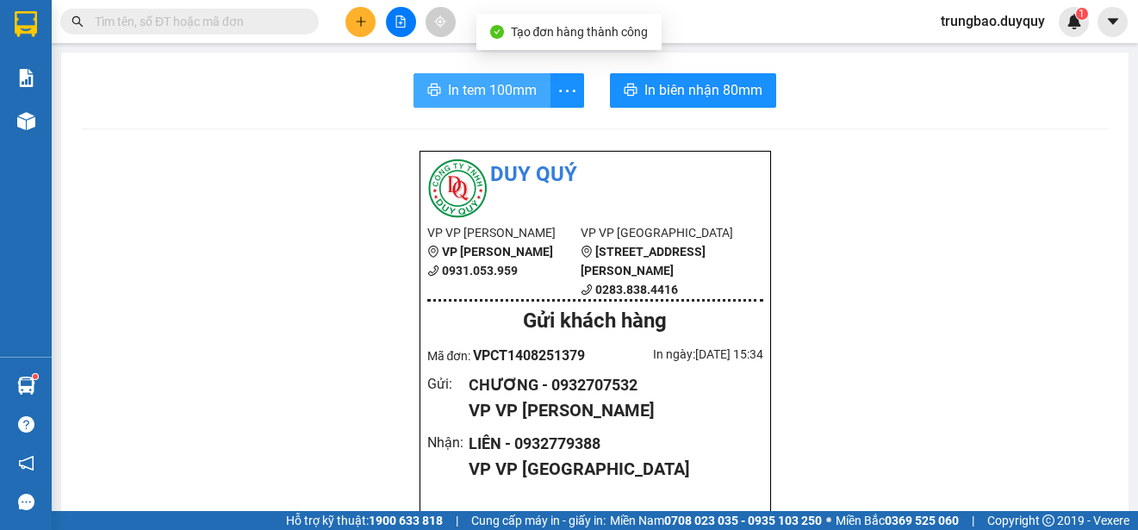
click at [517, 97] on span "In tem 100mm" at bounding box center [492, 90] width 89 height 22
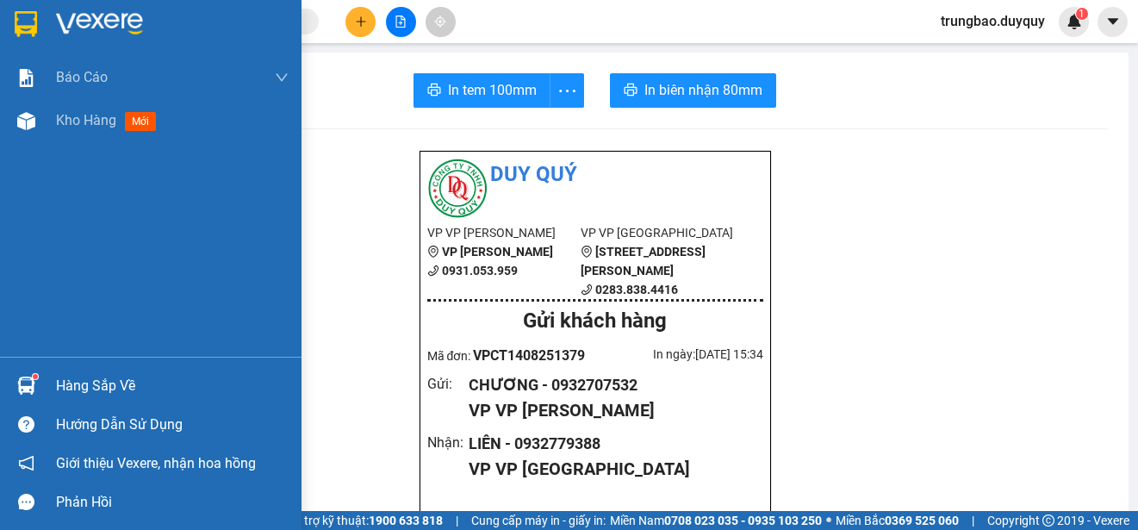
click at [28, 24] on img at bounding box center [26, 24] width 22 height 26
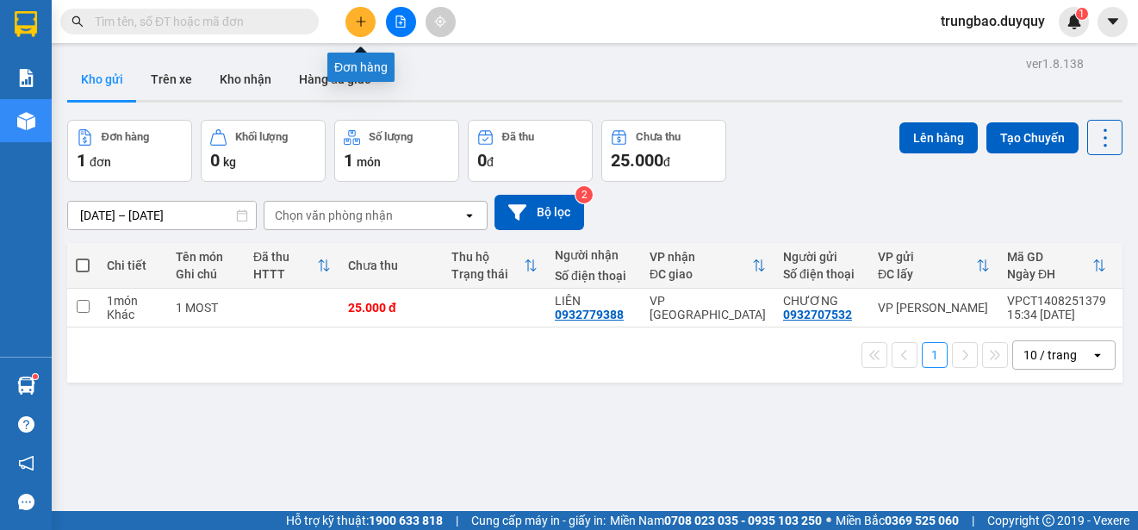
click at [361, 24] on icon "plus" at bounding box center [360, 20] width 1 height 9
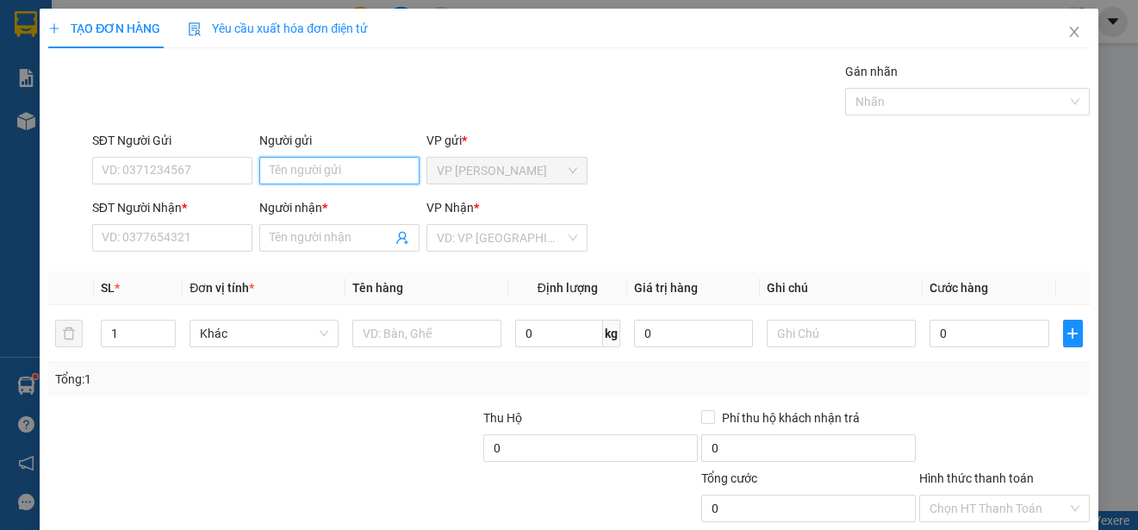
click at [369, 172] on input "Người gửi" at bounding box center [339, 171] width 160 height 28
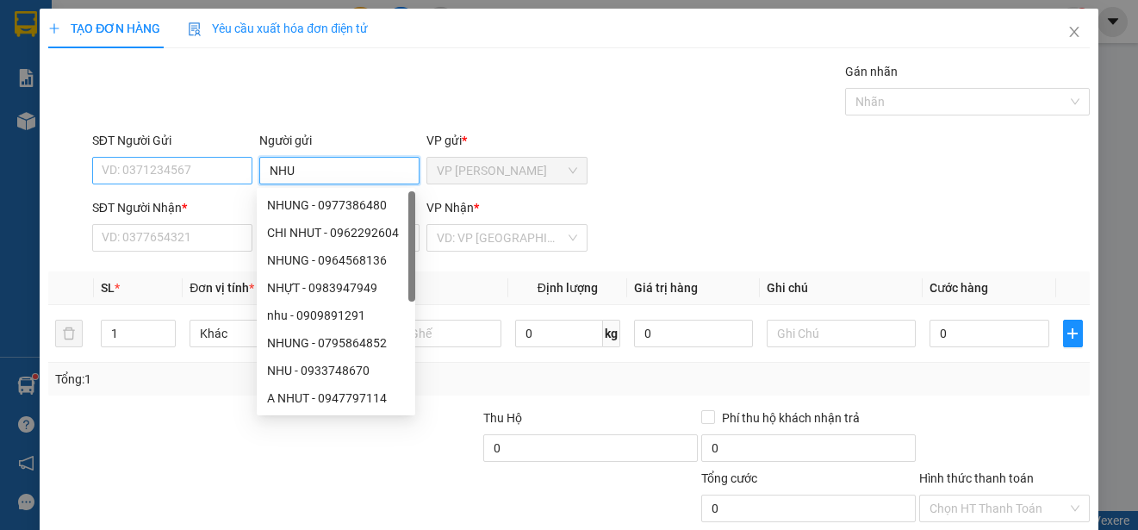
type input "NHU"
click at [229, 170] on input "SĐT Người Gửi" at bounding box center [172, 171] width 160 height 28
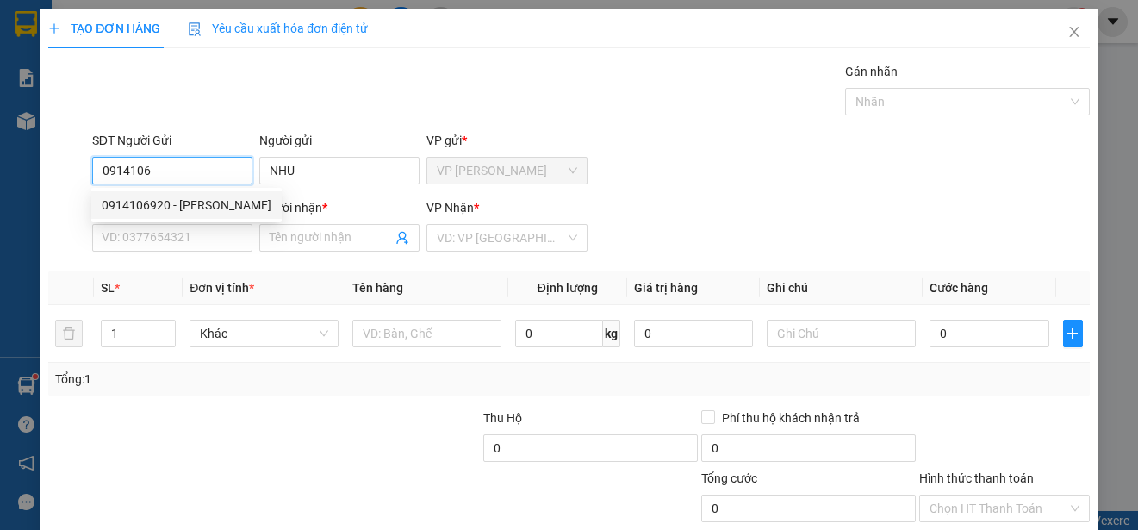
click at [195, 199] on div "0914106920 - [PERSON_NAME]" at bounding box center [187, 205] width 170 height 19
type input "0914106920"
type input "0772642566"
type input "LUAN"
type input "30.000"
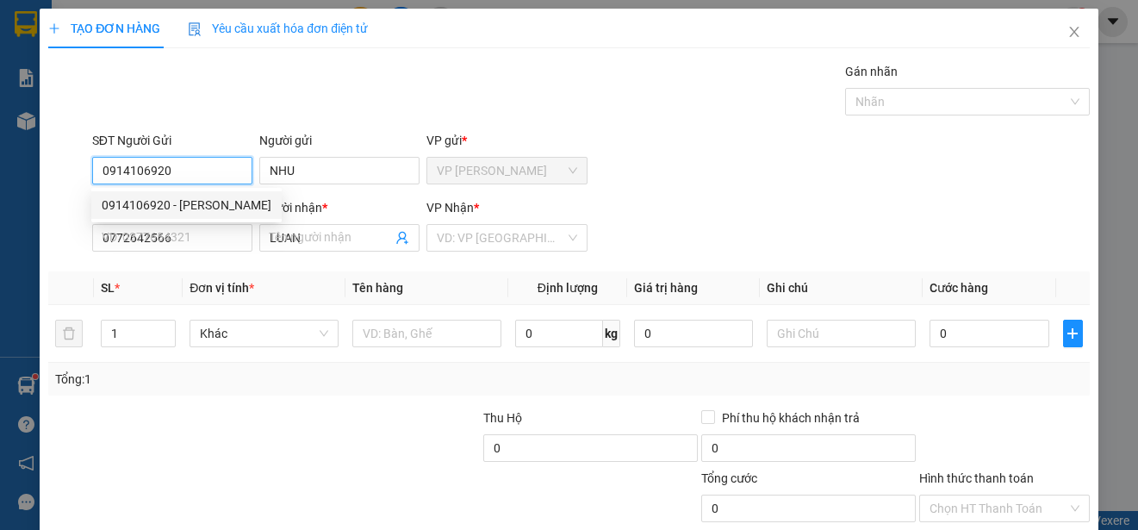
type input "30.000"
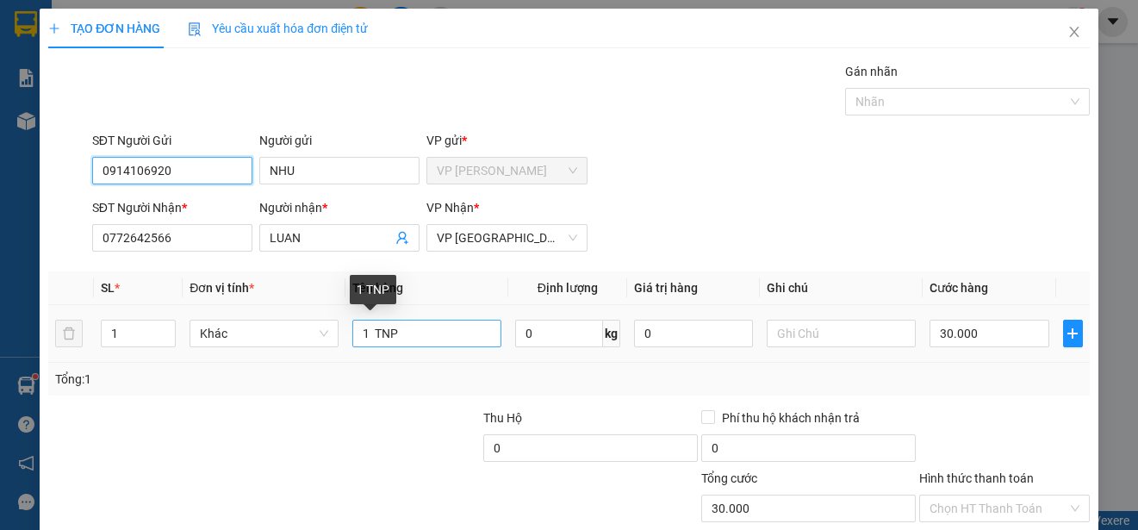
type input "0914106920"
click at [364, 332] on input "1 TNP" at bounding box center [426, 334] width 149 height 28
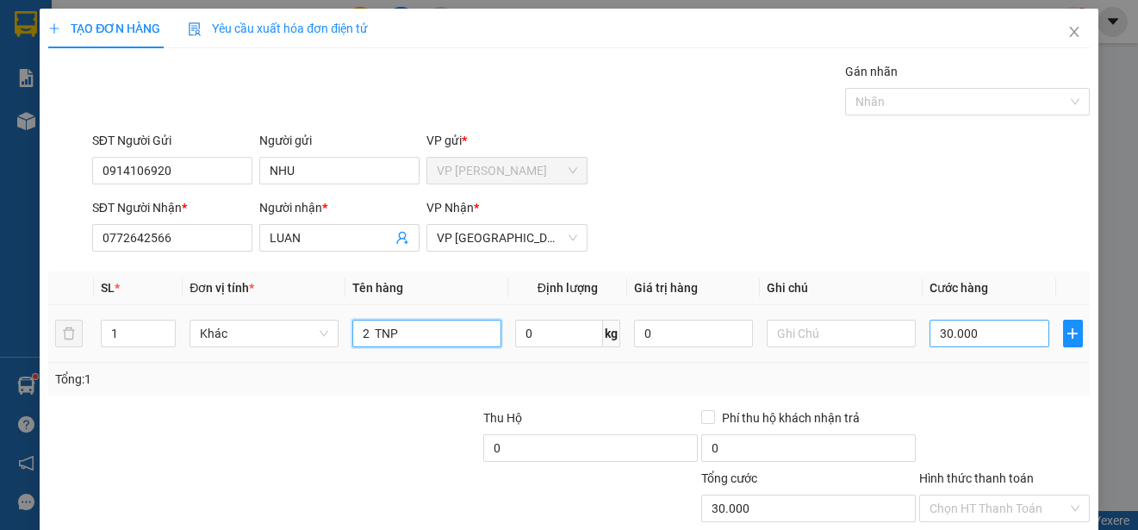
type input "2 TNP"
click at [929, 332] on input "30.000" at bounding box center [989, 334] width 120 height 28
type input "0"
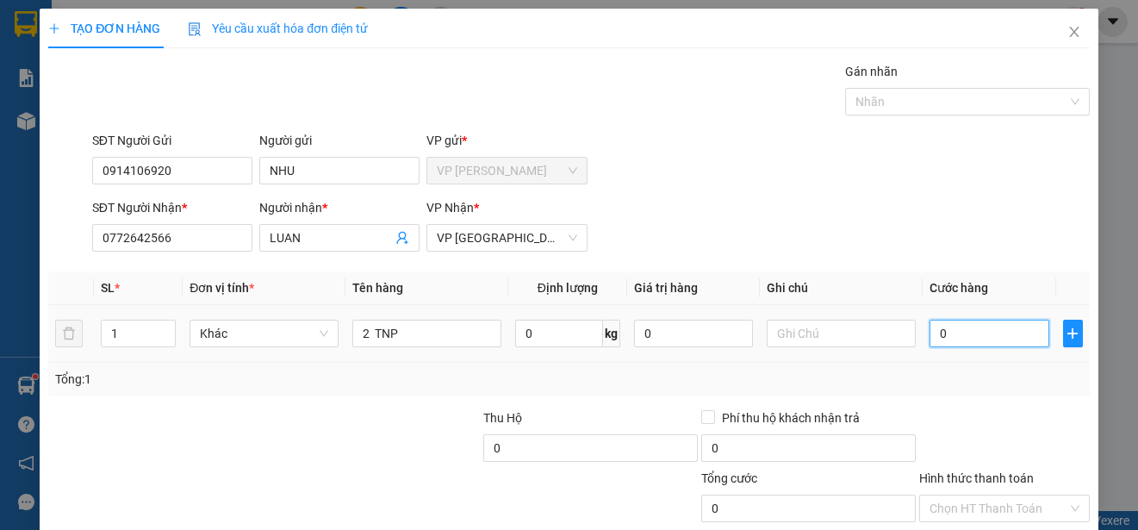
click at [929, 332] on input "0" at bounding box center [989, 334] width 120 height 28
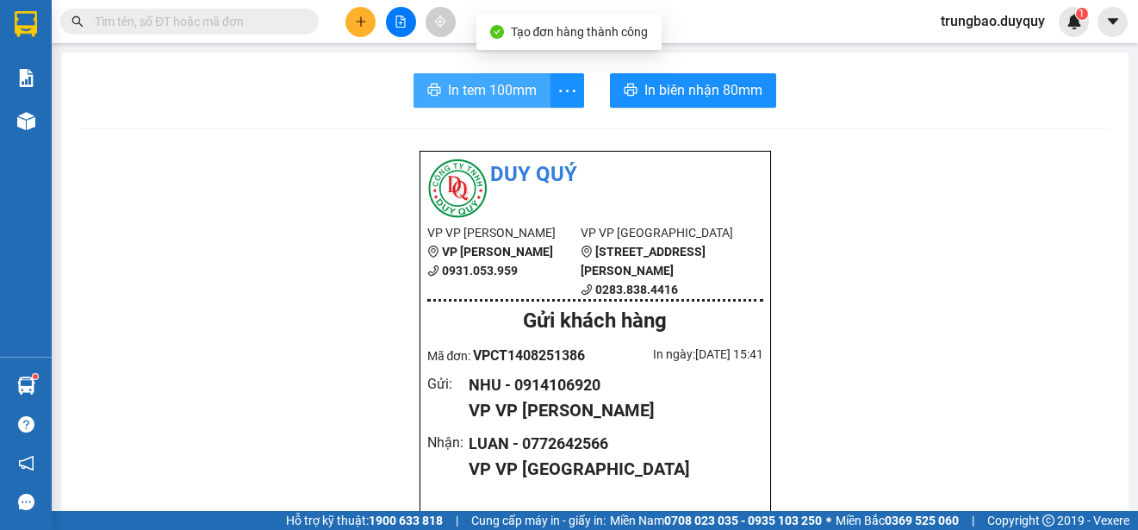
click at [489, 95] on span "In tem 100mm" at bounding box center [492, 90] width 89 height 22
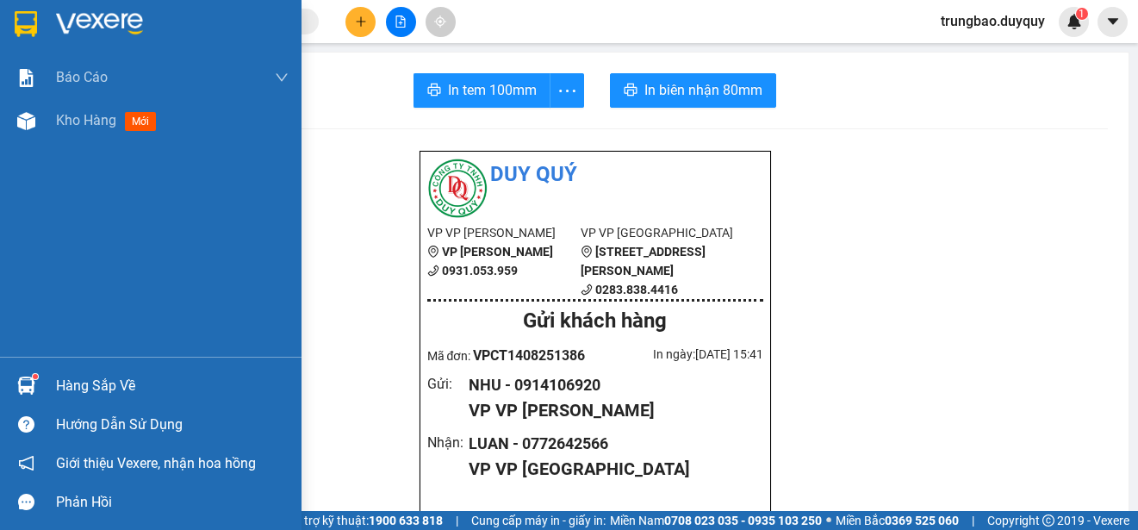
click at [32, 22] on img at bounding box center [26, 24] width 22 height 26
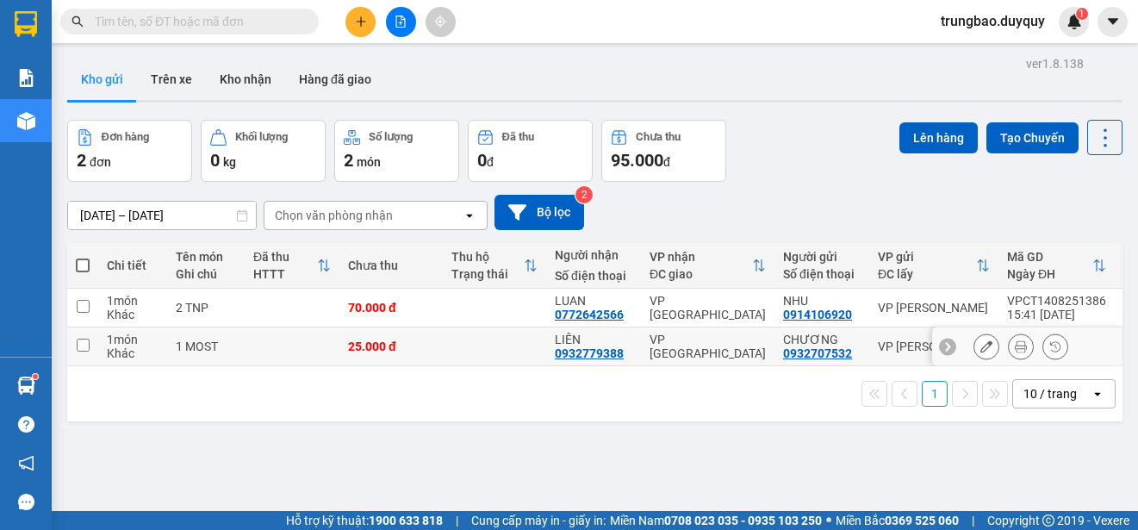
click at [81, 345] on input "checkbox" at bounding box center [83, 344] width 13 height 13
checkbox input "true"
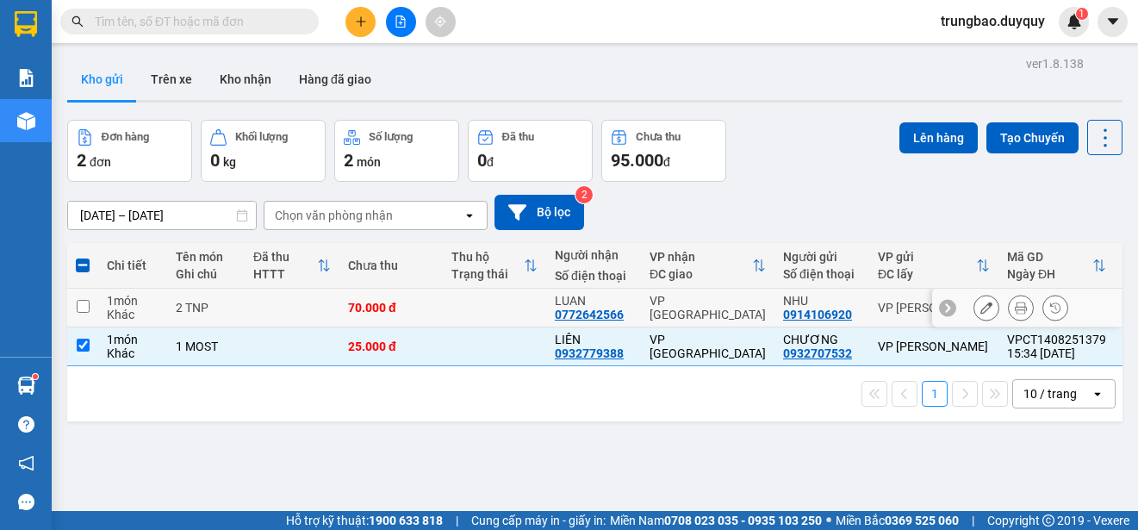
click at [84, 308] on input "checkbox" at bounding box center [83, 306] width 13 height 13
checkbox input "true"
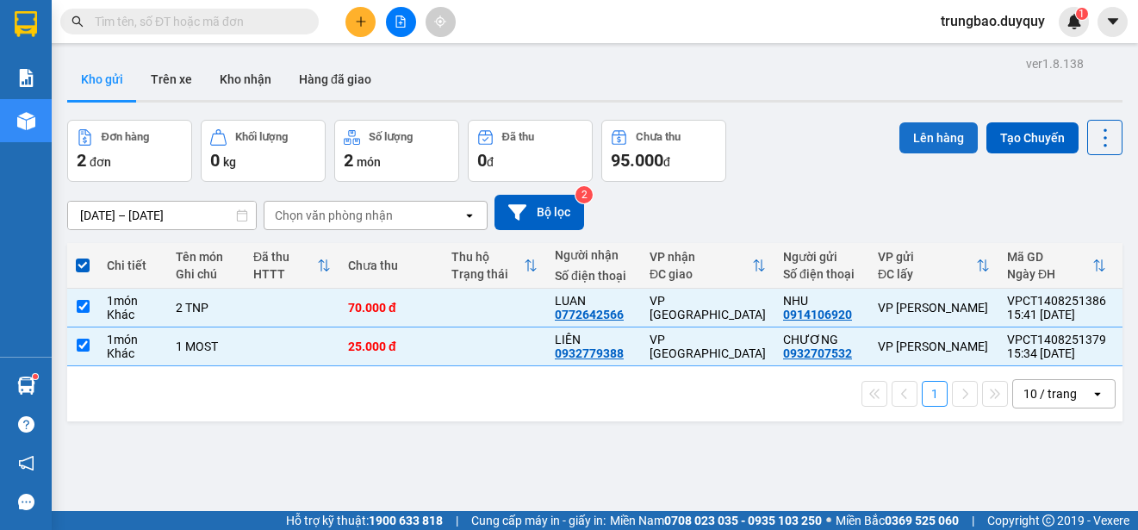
click at [913, 139] on button "Lên hàng" at bounding box center [938, 137] width 78 height 31
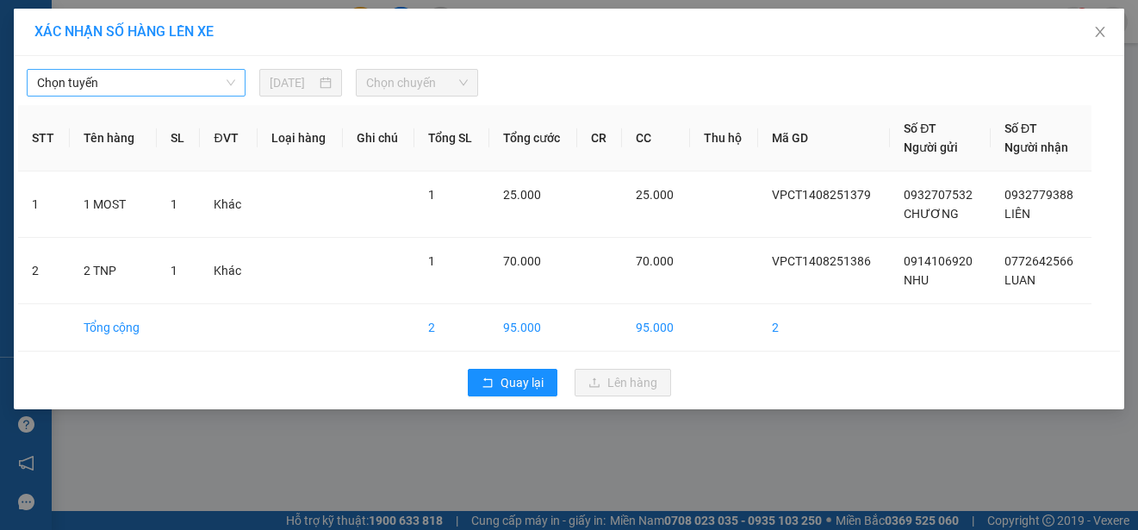
click at [144, 84] on span "Chọn tuyến" at bounding box center [136, 83] width 198 height 26
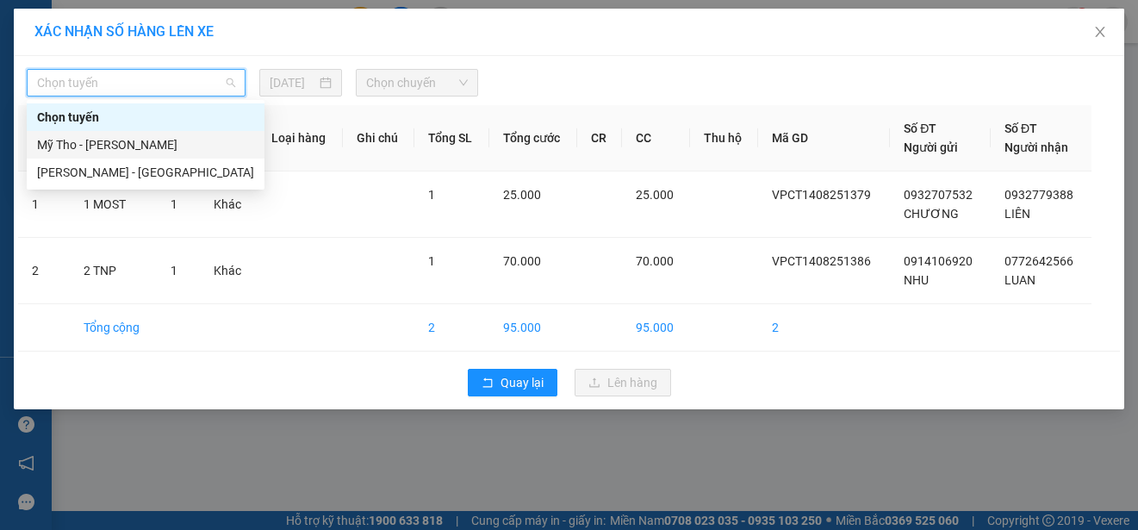
click at [170, 146] on div "Mỹ Tho - [PERSON_NAME]" at bounding box center [145, 144] width 217 height 19
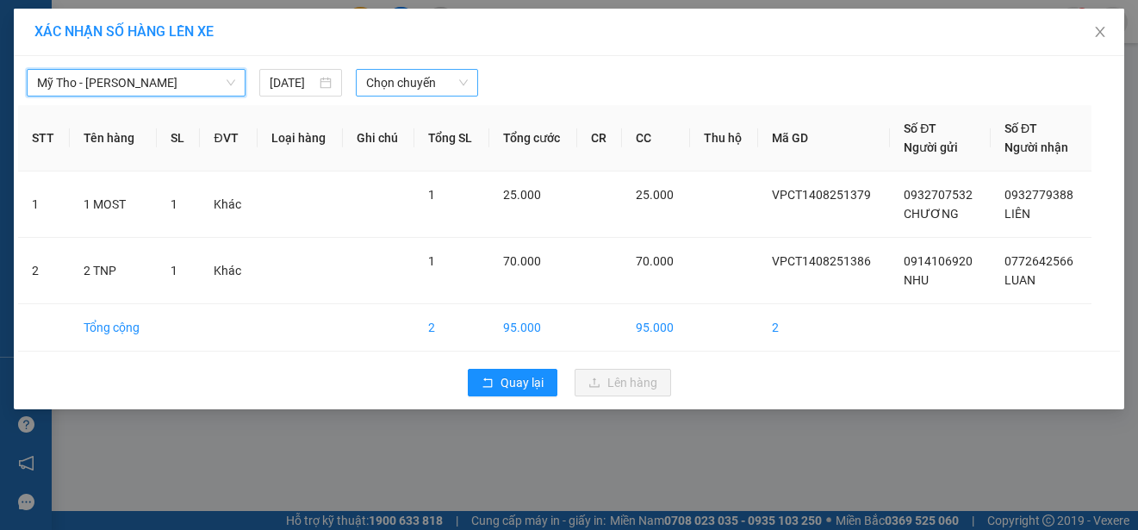
click at [424, 82] on span "Chọn chuyến" at bounding box center [416, 83] width 101 height 26
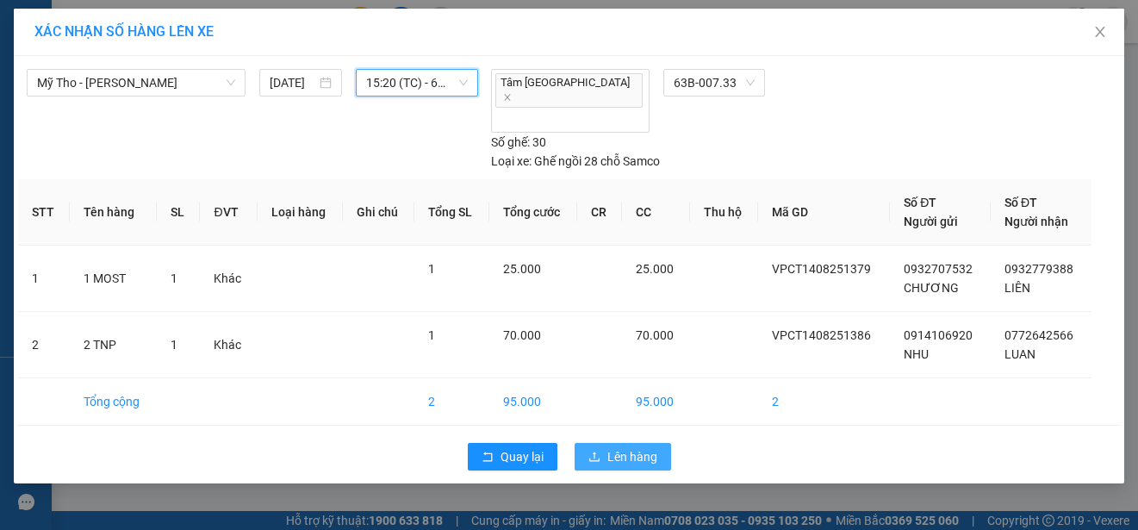
click at [633, 447] on span "Lên hàng" at bounding box center [632, 456] width 50 height 19
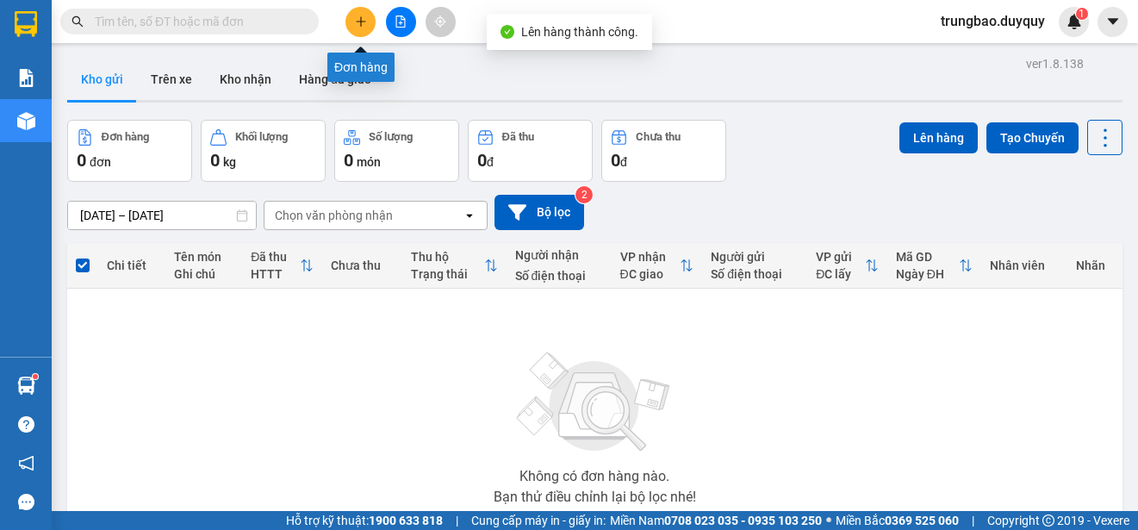
click at [361, 24] on icon "plus" at bounding box center [360, 20] width 1 height 9
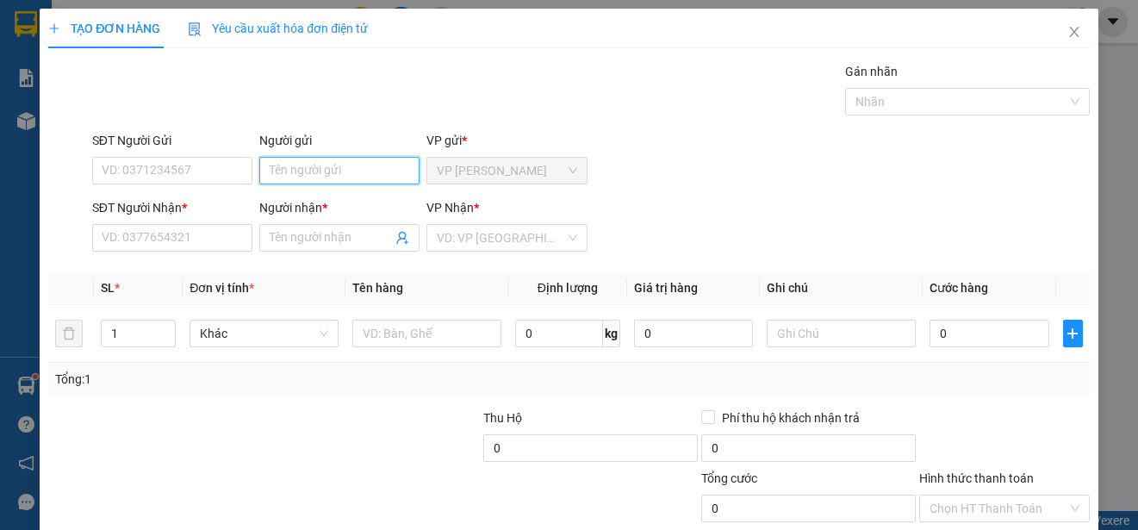
click at [385, 175] on input "Người gửi" at bounding box center [339, 171] width 160 height 28
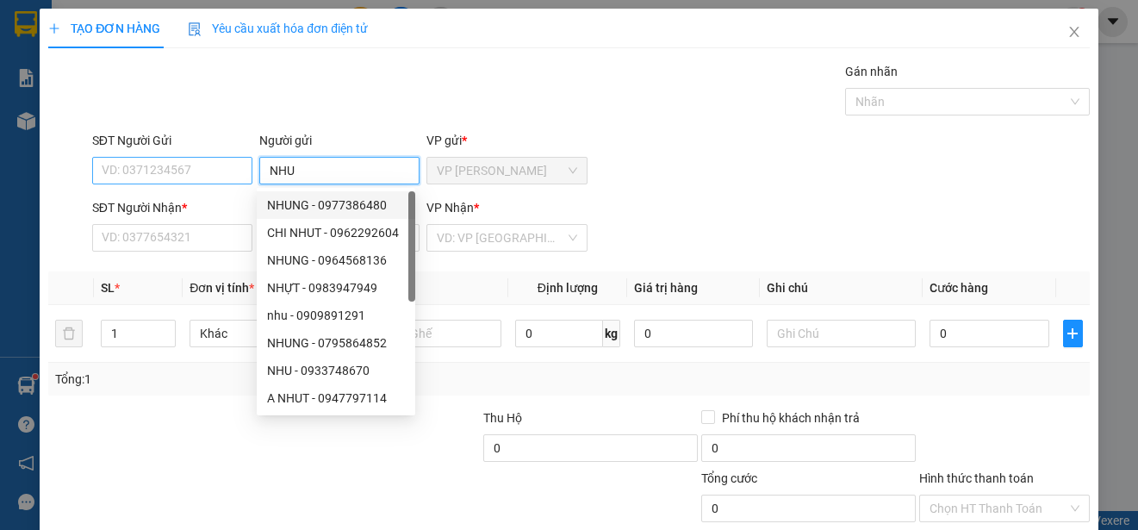
type input "NHU"
click at [225, 167] on input "SĐT Người Gửi" at bounding box center [172, 171] width 160 height 28
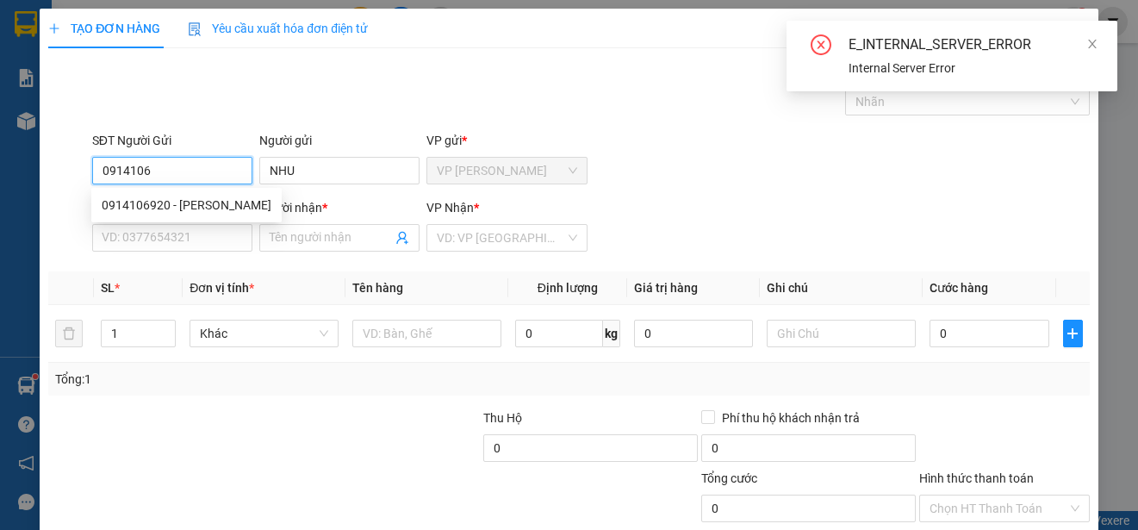
click at [205, 197] on div "0914106920 - [PERSON_NAME]" at bounding box center [187, 205] width 170 height 19
type input "0914106920"
type input "0772642566"
type input "LUAN"
type input "70.000"
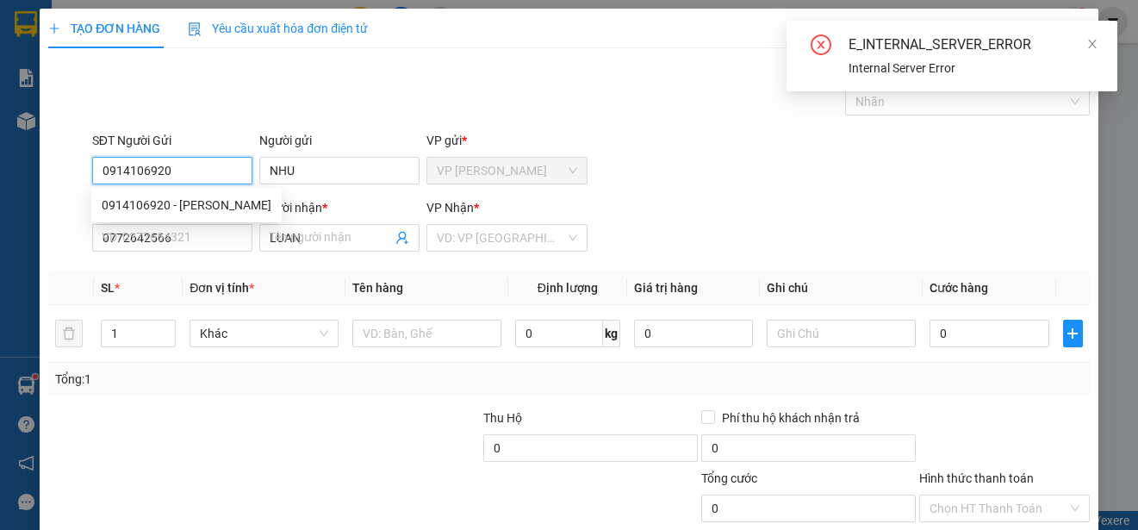
type input "70.000"
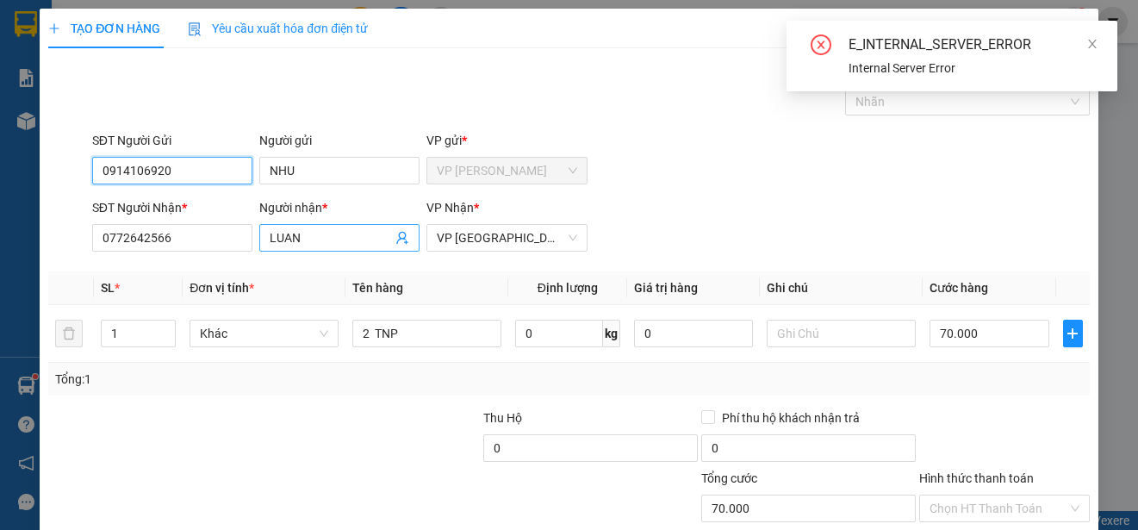
type input "0914106920"
click at [321, 239] on input "LUAN" at bounding box center [331, 237] width 122 height 19
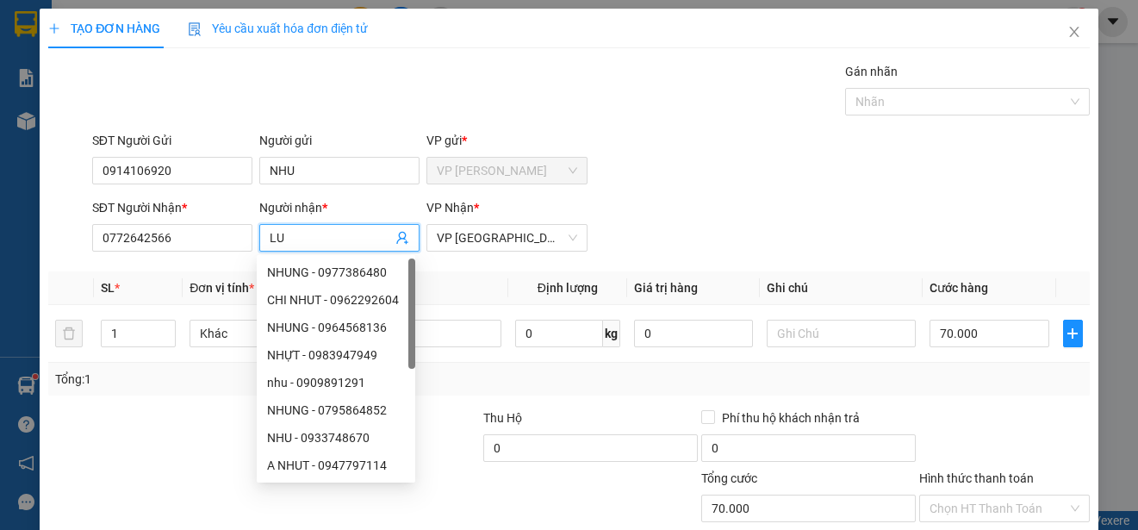
type input "L"
type input "VU"
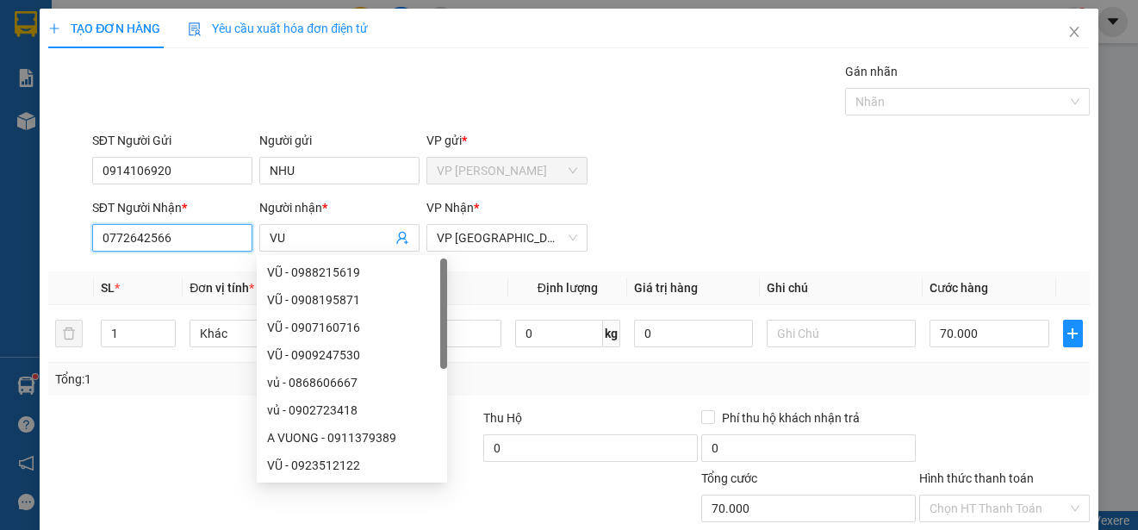
click at [202, 239] on input "0772642566" at bounding box center [172, 238] width 160 height 28
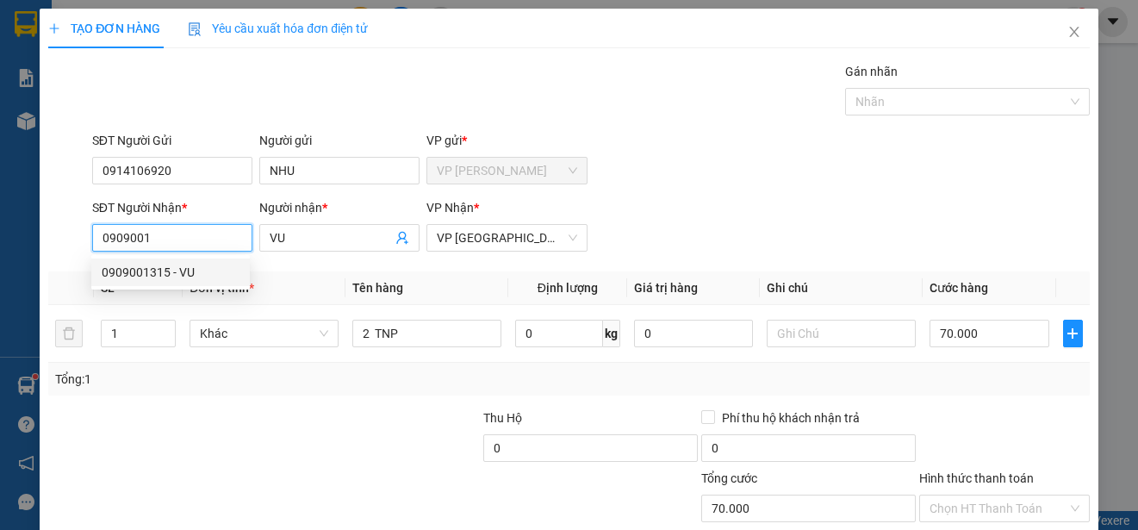
click at [191, 272] on div "0909001315 - VU" at bounding box center [171, 272] width 138 height 19
type input "0909001315"
type input "30.000"
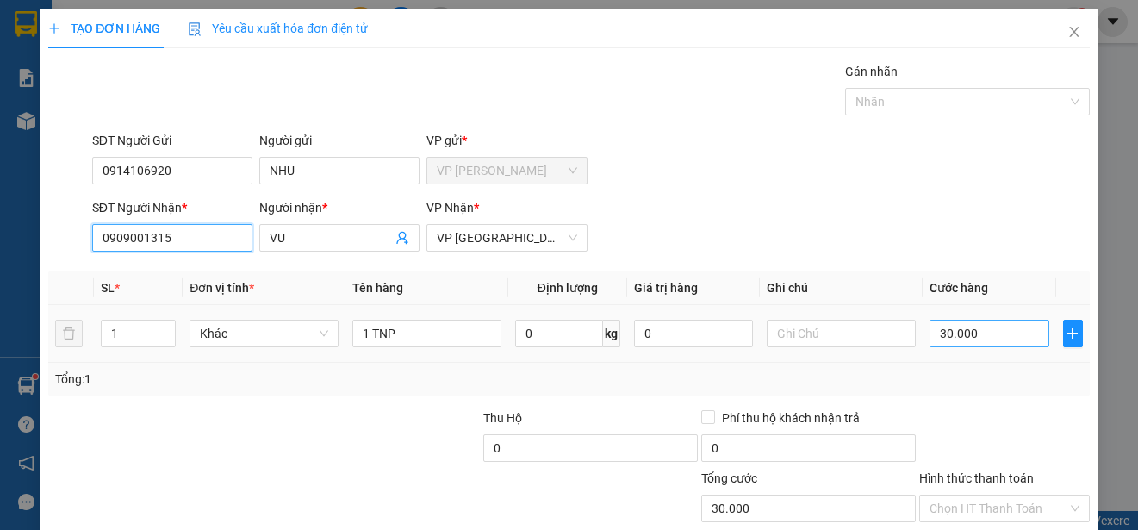
type input "0909001315"
click at [929, 334] on input "30.000" at bounding box center [989, 334] width 120 height 28
type input "0"
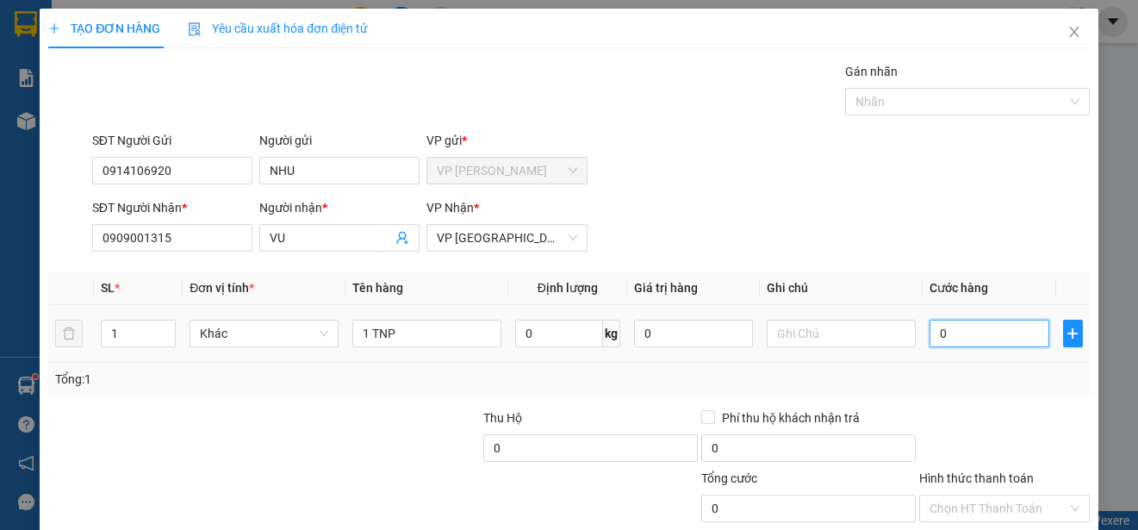
click at [929, 334] on input "0" at bounding box center [989, 334] width 120 height 28
type input "20"
type input "250"
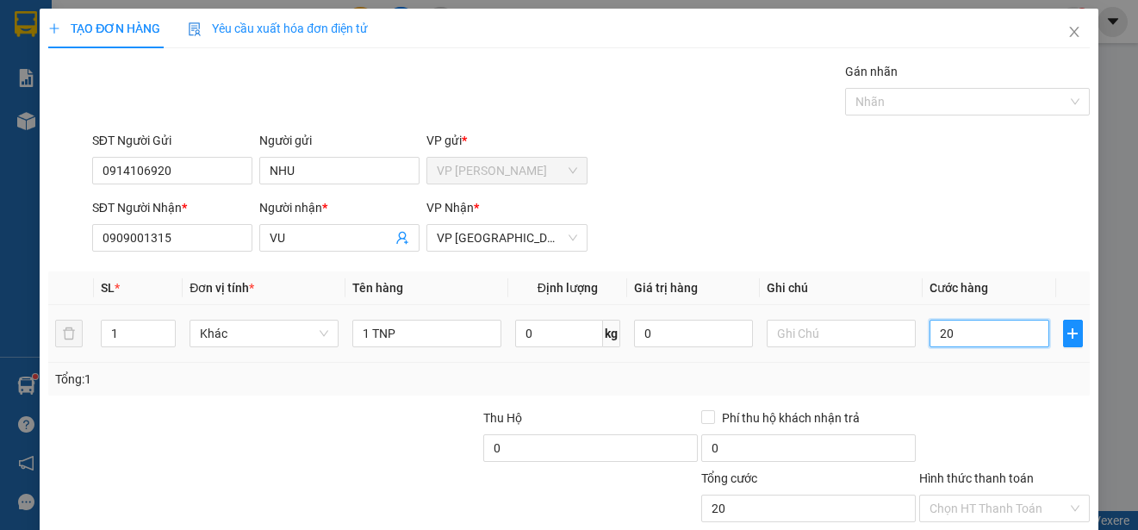
type input "250"
type input "2.500"
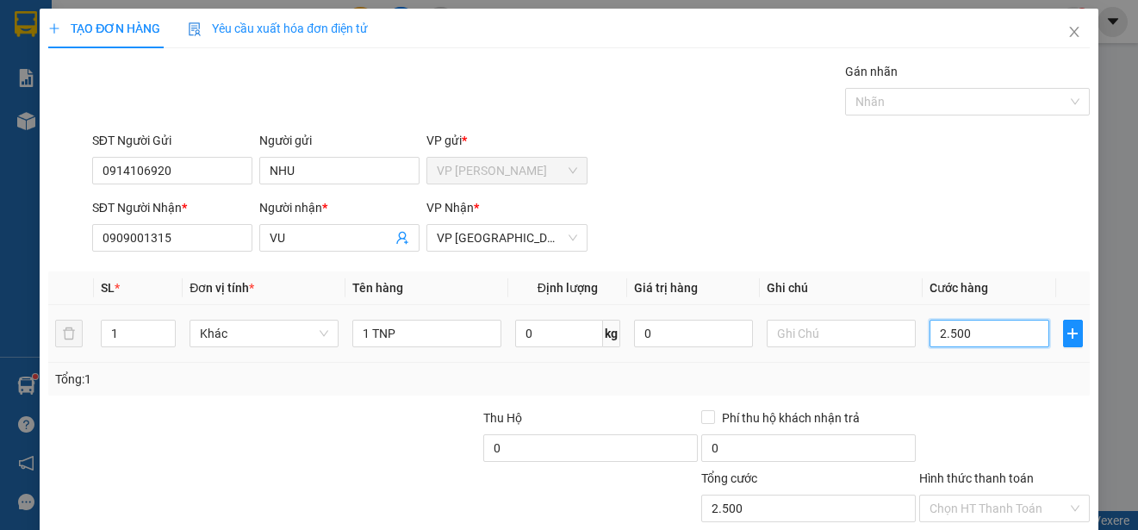
type input "25.000"
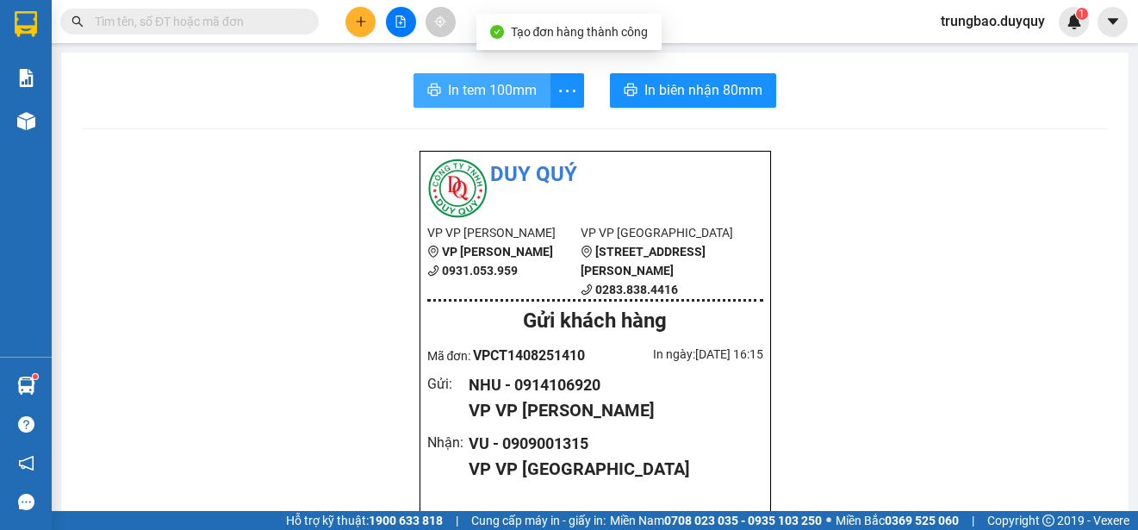
click at [487, 91] on span "In tem 100mm" at bounding box center [492, 90] width 89 height 22
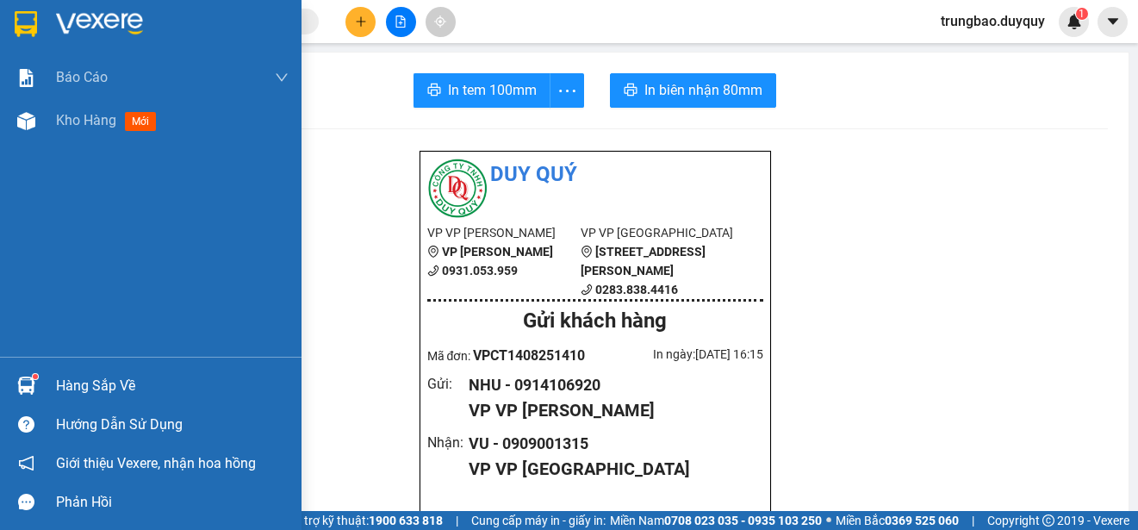
click at [25, 20] on img at bounding box center [26, 24] width 22 height 26
